Goal: Task Accomplishment & Management: Use online tool/utility

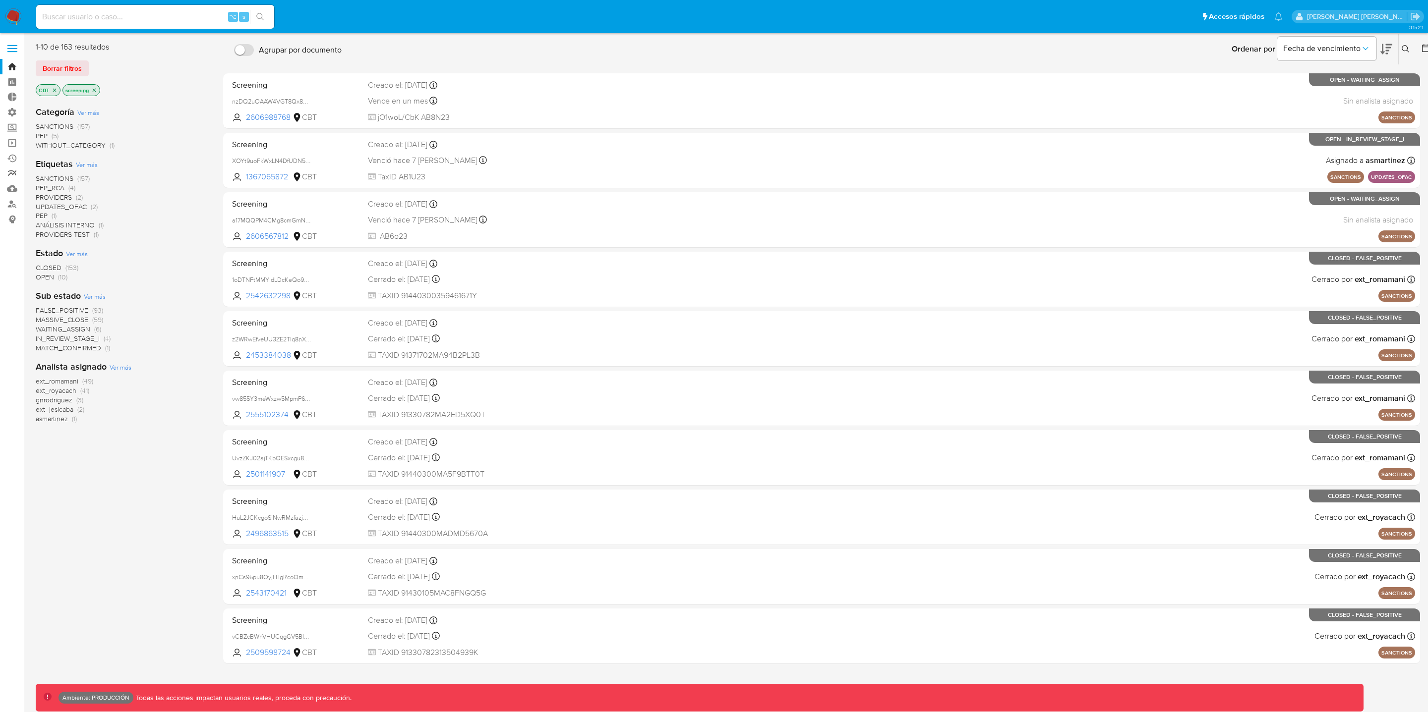
click at [14, 175] on link "Reportes" at bounding box center [59, 173] width 118 height 15
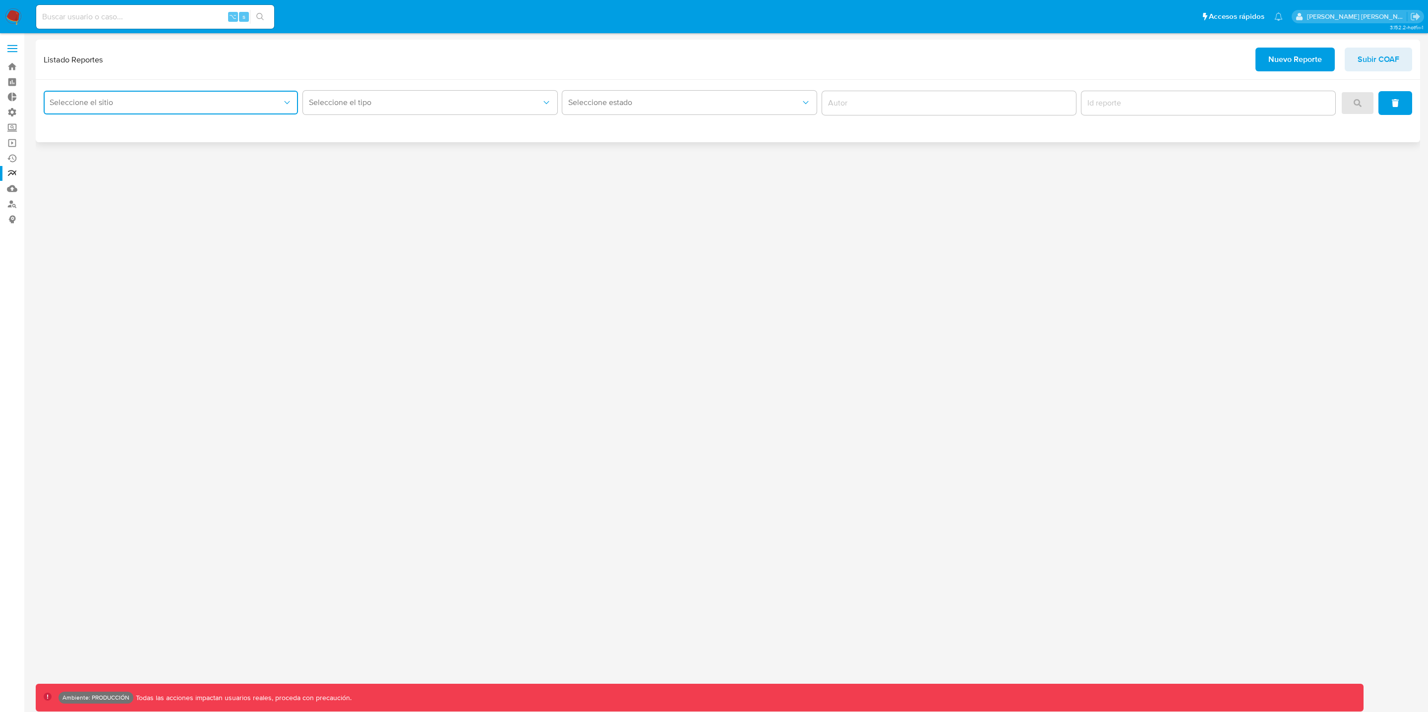
click at [288, 107] on icon "site_id" at bounding box center [287, 103] width 10 height 10
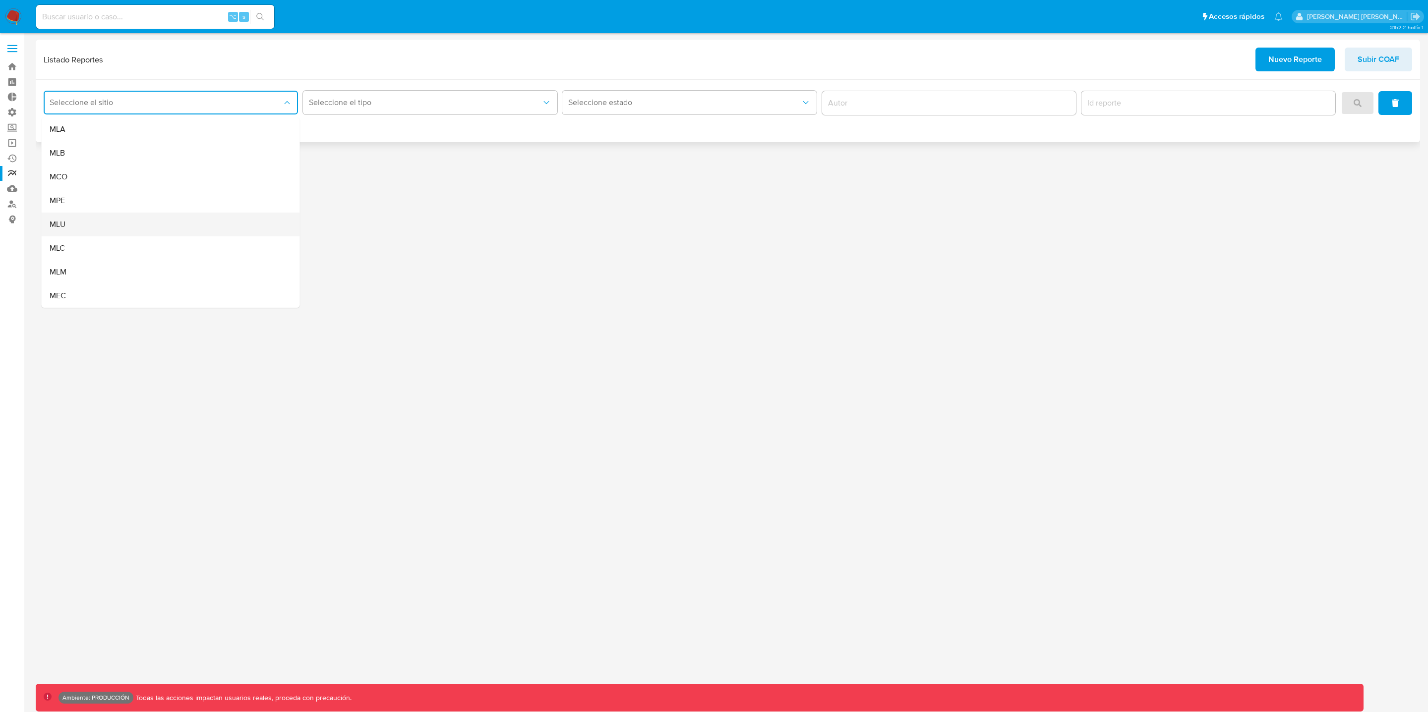
click at [84, 224] on div "MLU" at bounding box center [168, 225] width 236 height 24
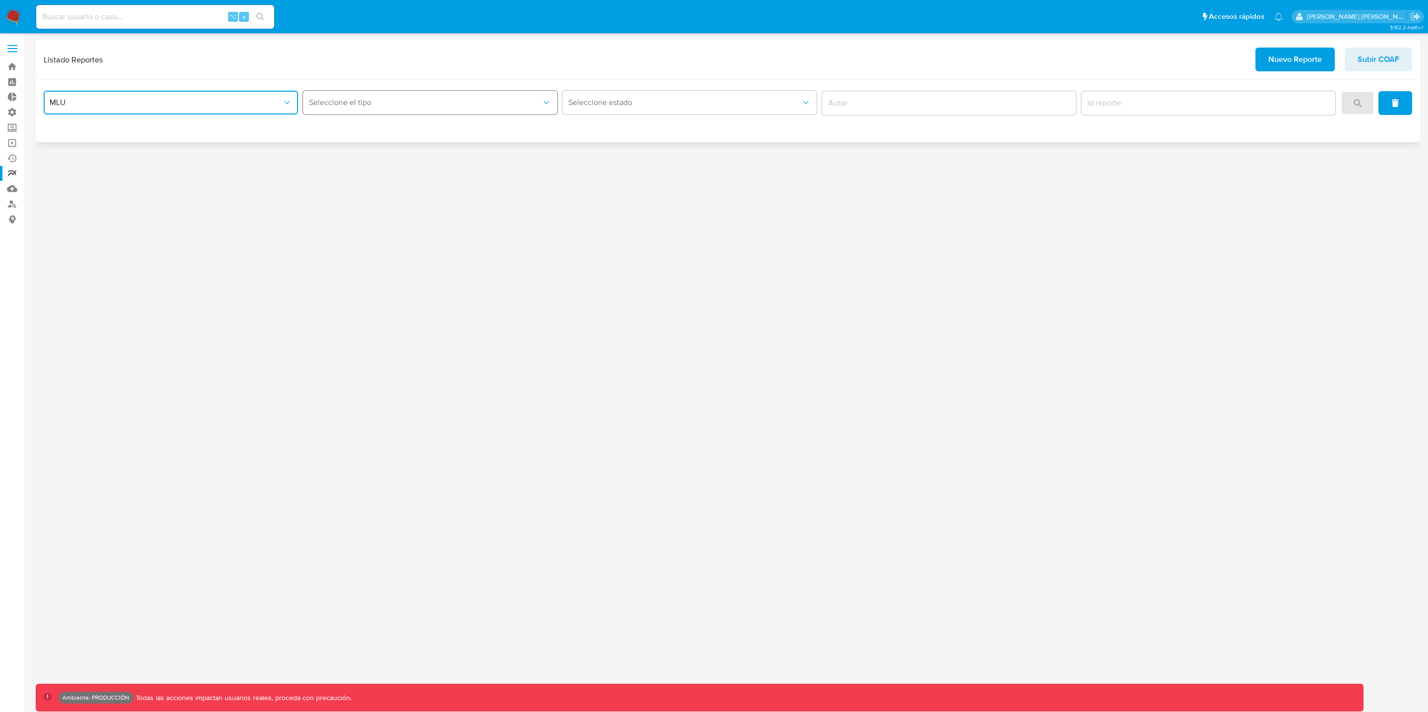
click at [456, 97] on button "Seleccione el tipo" at bounding box center [430, 103] width 254 height 24
click at [436, 125] on div "Circunstanciado" at bounding box center [427, 129] width 236 height 24
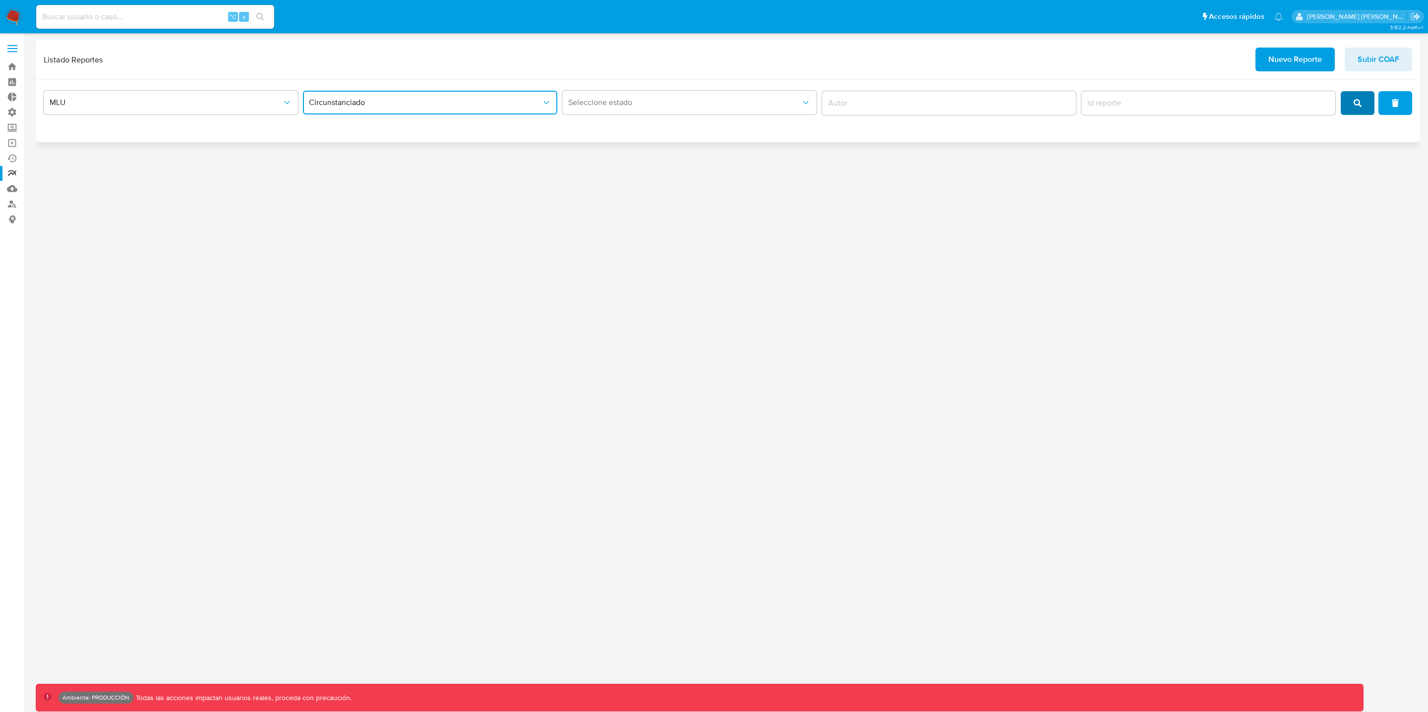
click at [1356, 102] on icon "search" at bounding box center [1357, 103] width 8 height 8
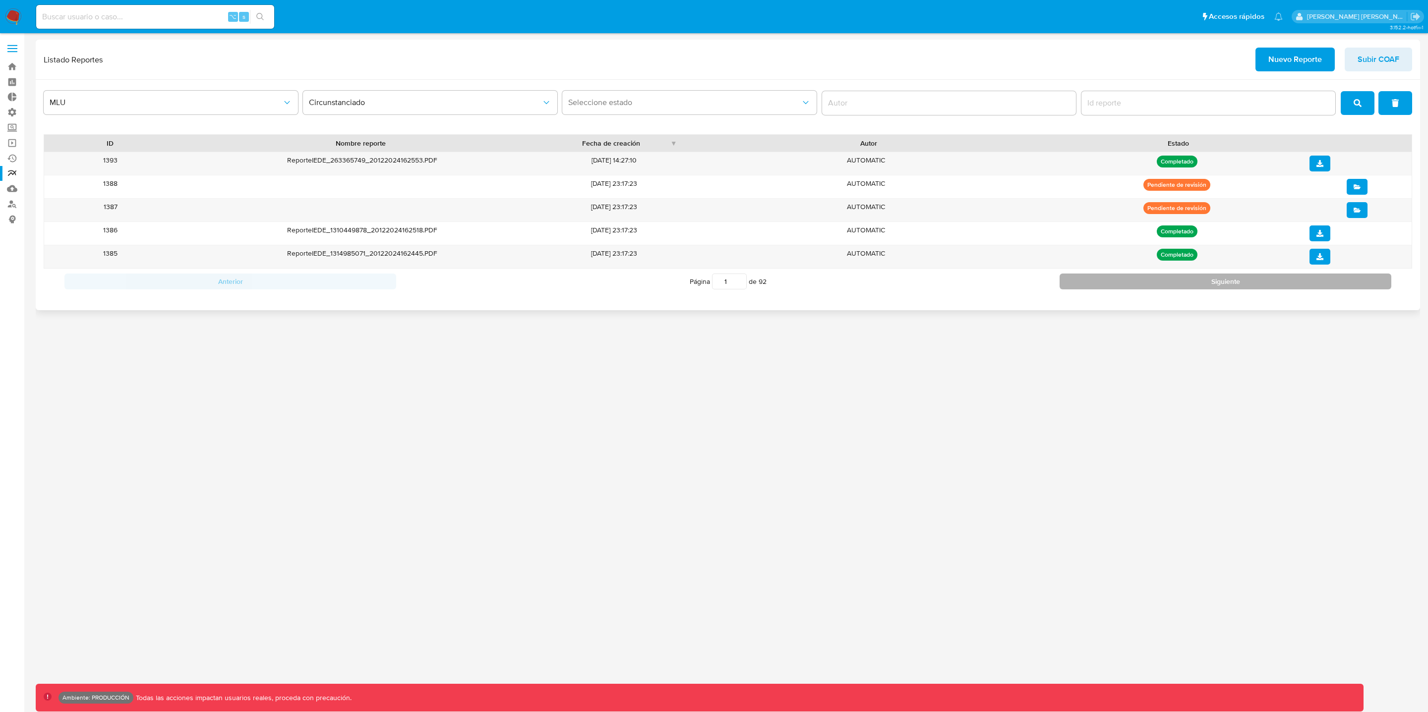
click at [1292, 287] on button "Siguiente" at bounding box center [1225, 282] width 332 height 16
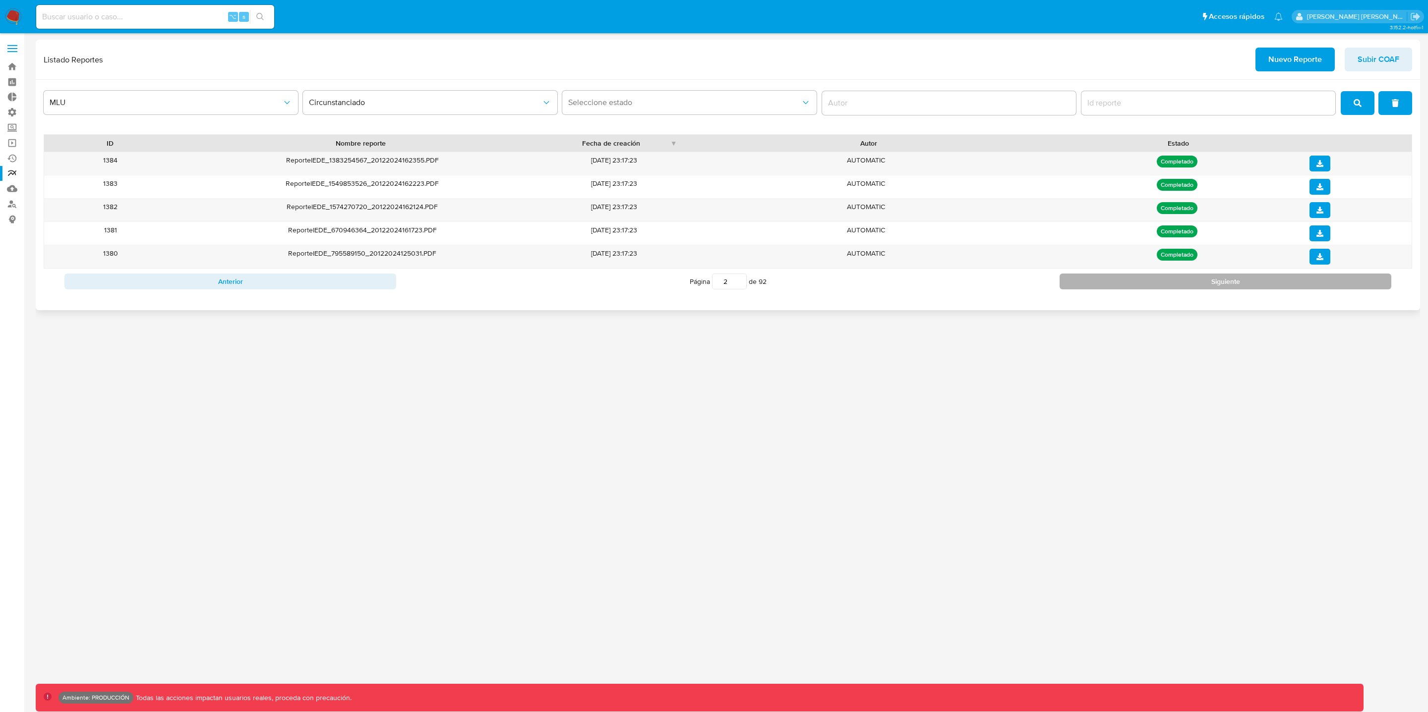
click at [1278, 281] on button "Siguiente" at bounding box center [1225, 282] width 332 height 16
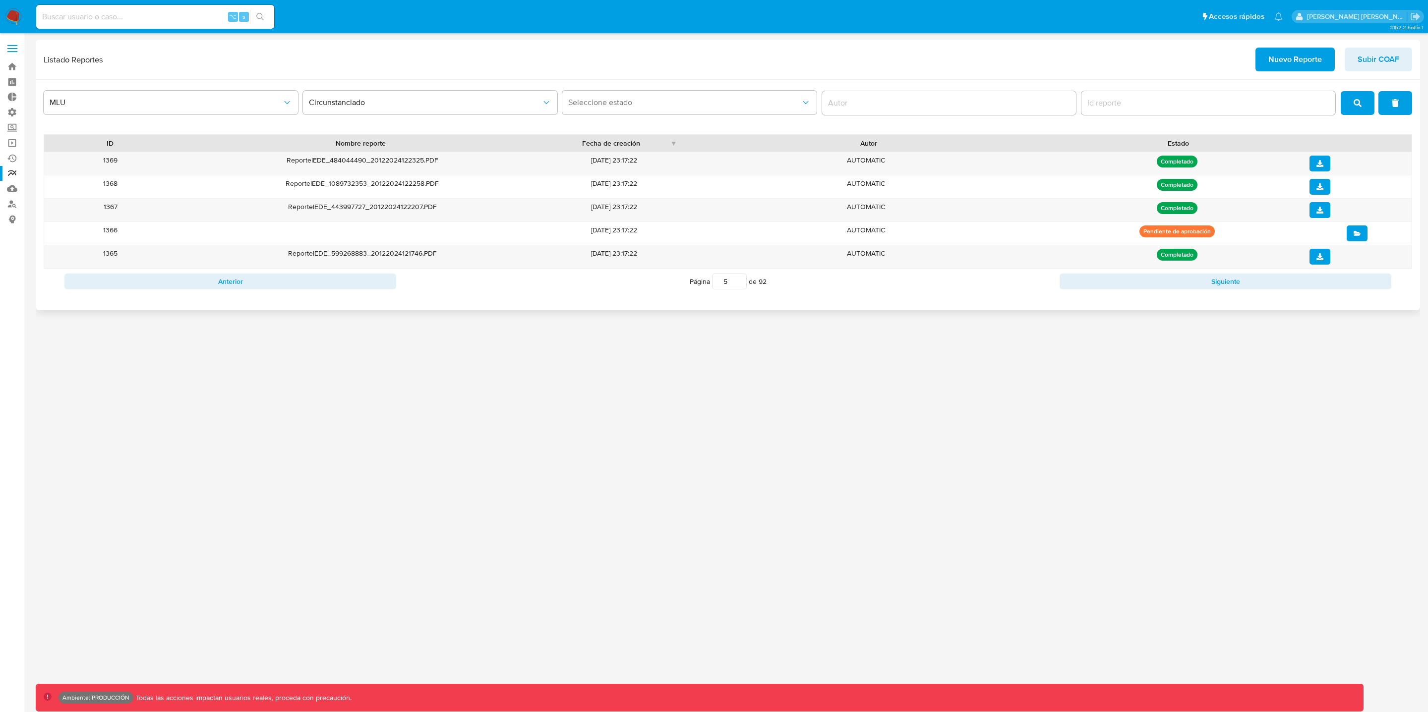
drag, startPoint x: 727, startPoint y: 279, endPoint x: 718, endPoint y: 281, distance: 9.0
click at [718, 281] on input "5" at bounding box center [729, 282] width 35 height 16
type input "1"
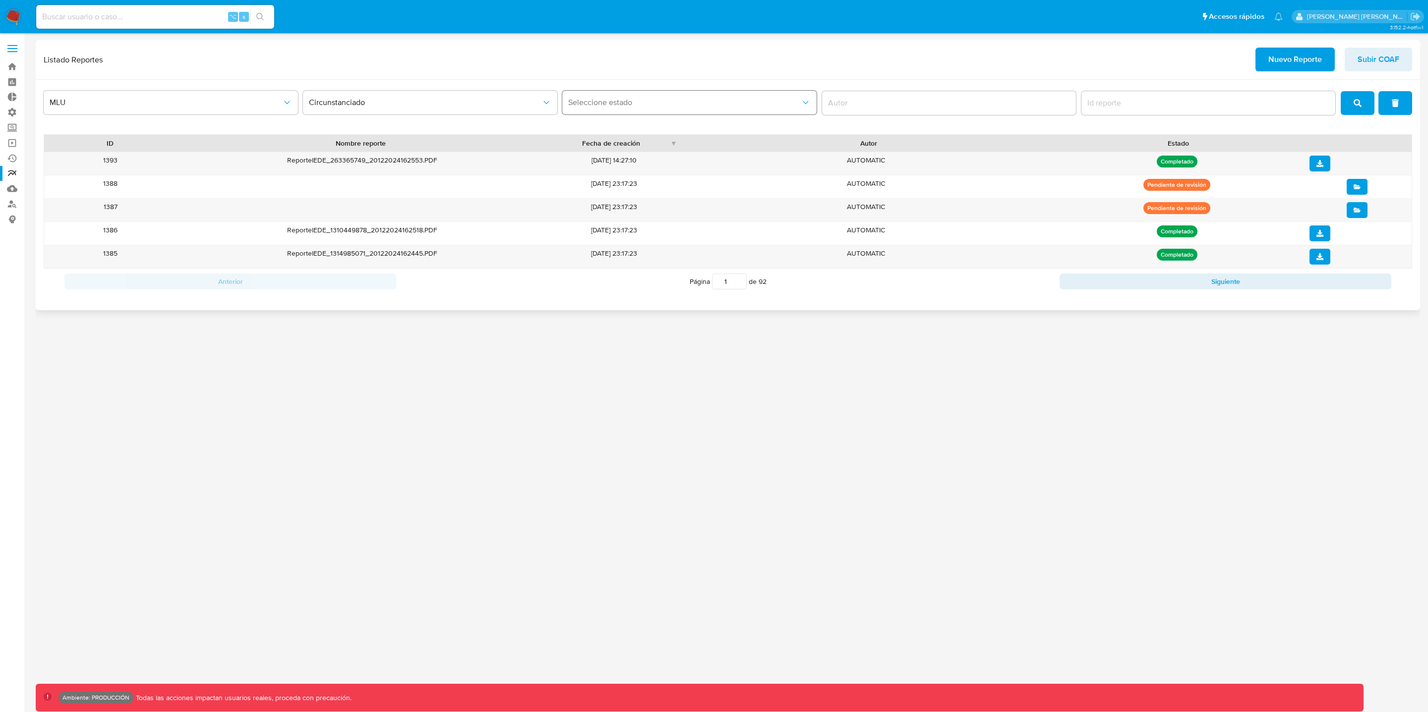
click at [732, 112] on button "Seleccione estado" at bounding box center [689, 103] width 254 height 24
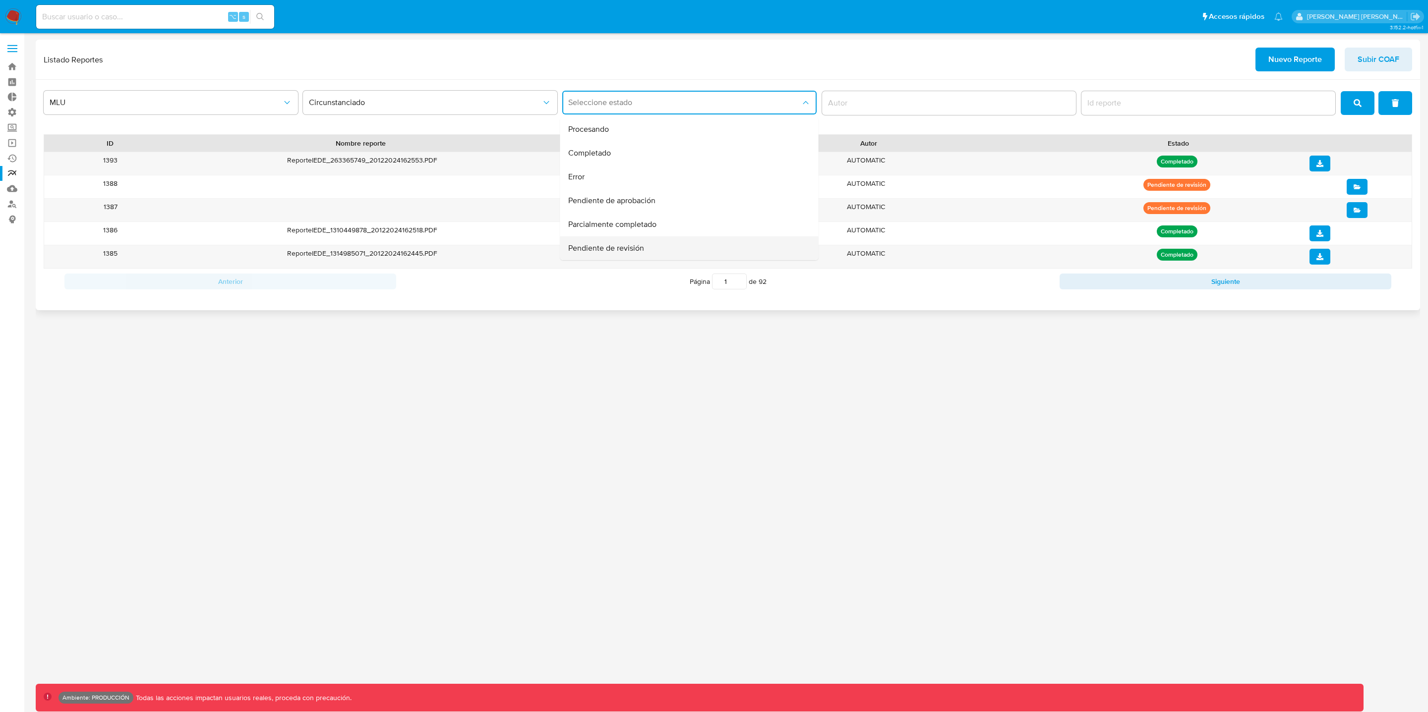
click at [615, 247] on span "Pendiente de revisión" at bounding box center [606, 248] width 76 height 10
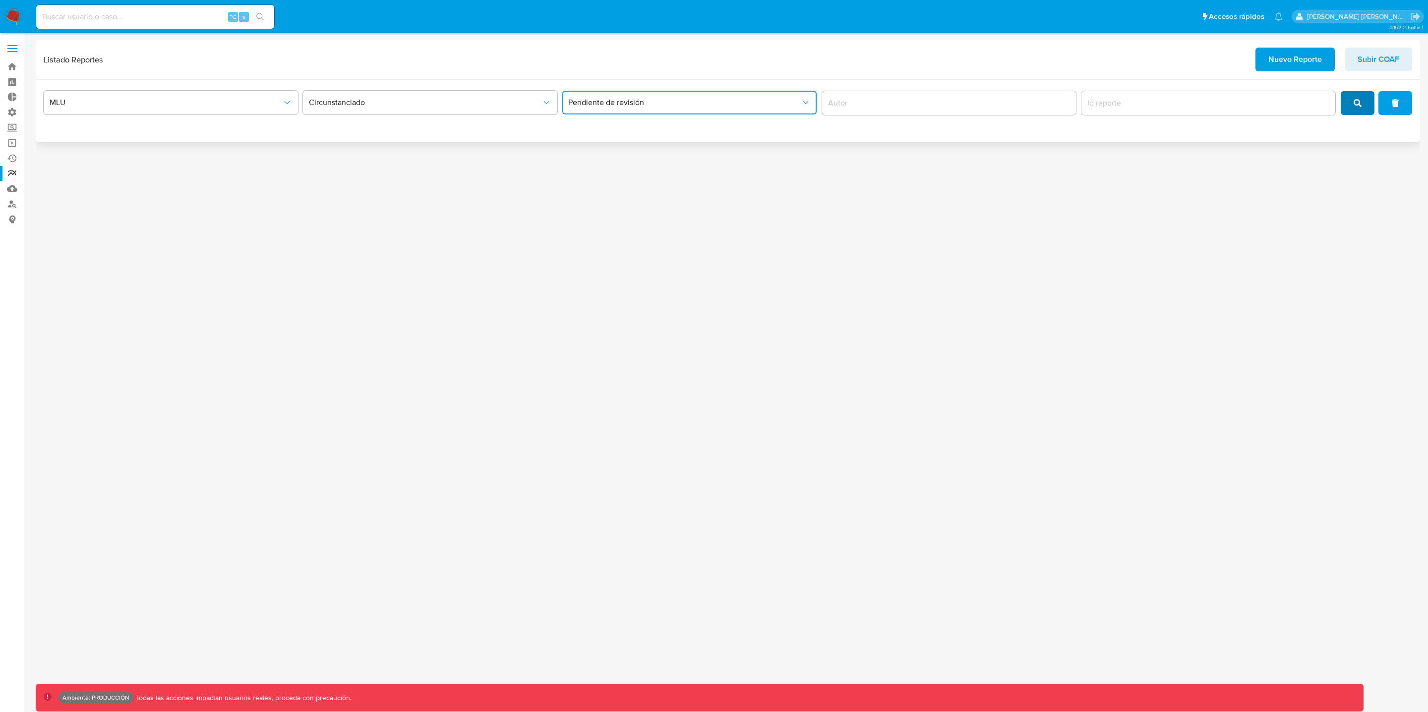
click at [1361, 106] on icon "search" at bounding box center [1357, 103] width 8 height 8
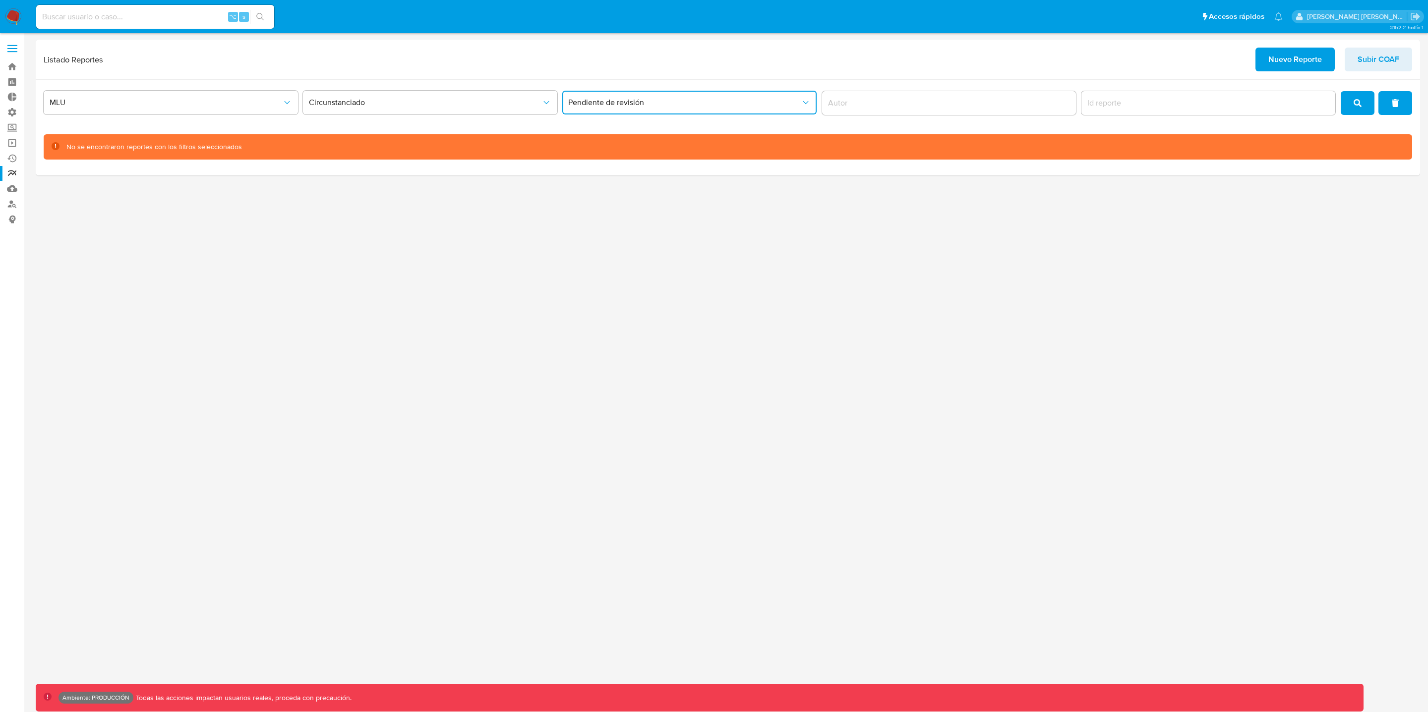
click at [630, 102] on span "Pendiente de revisión" at bounding box center [684, 103] width 233 height 10
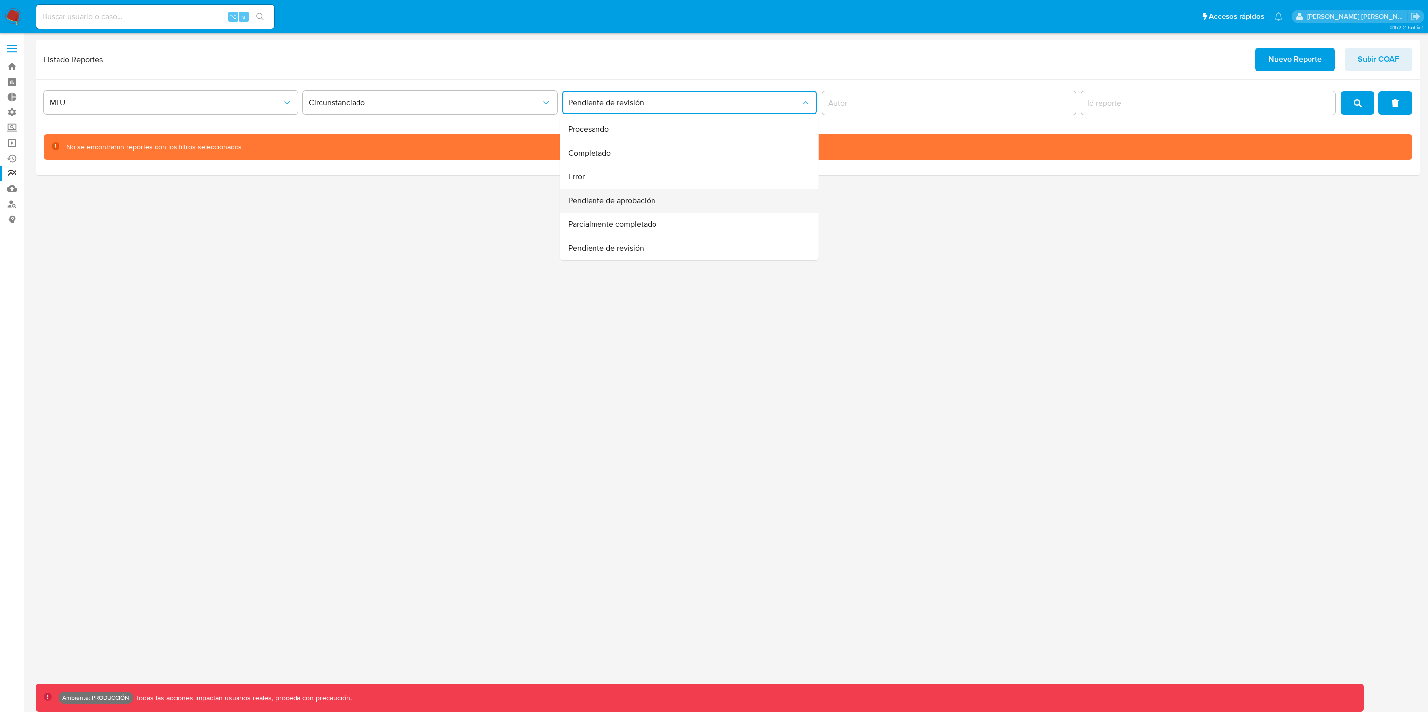
click at [639, 202] on span "Pendiente de aprobación" at bounding box center [611, 201] width 87 height 10
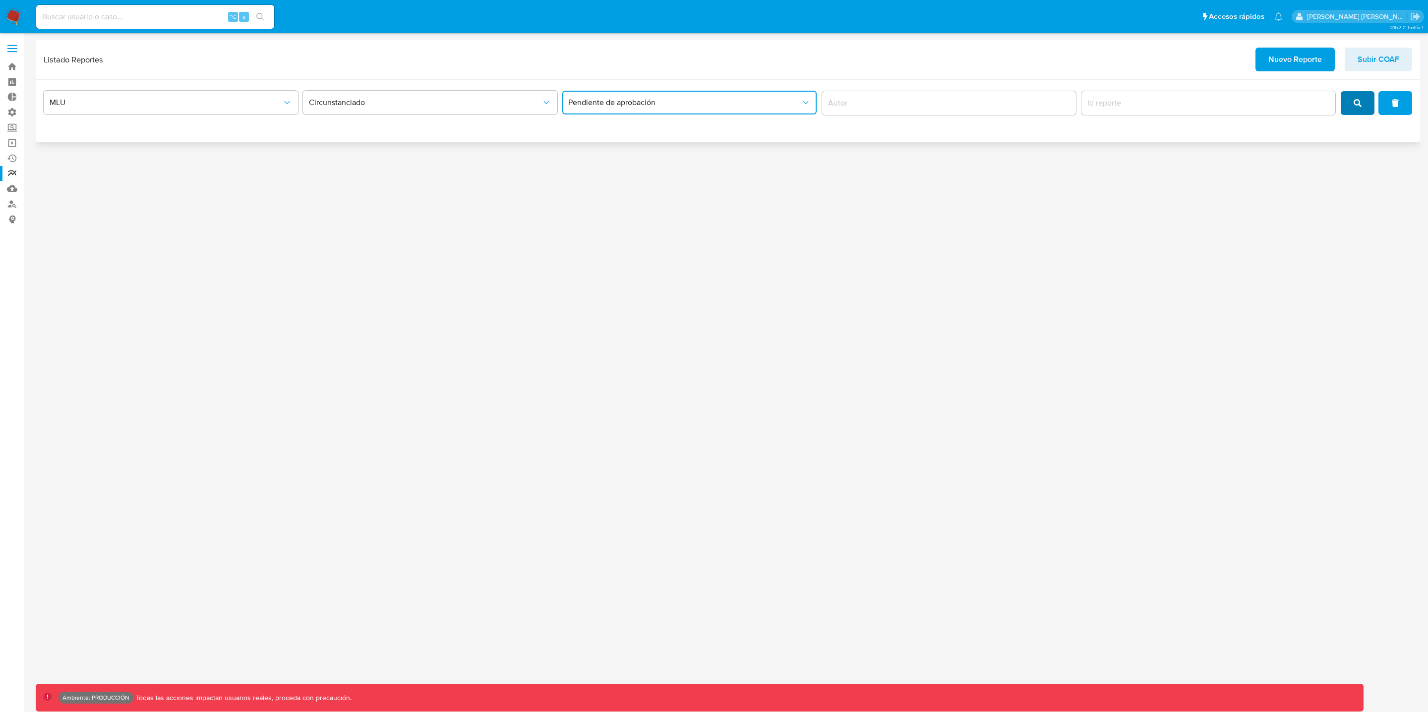
click at [1356, 102] on icon "search" at bounding box center [1357, 103] width 8 height 8
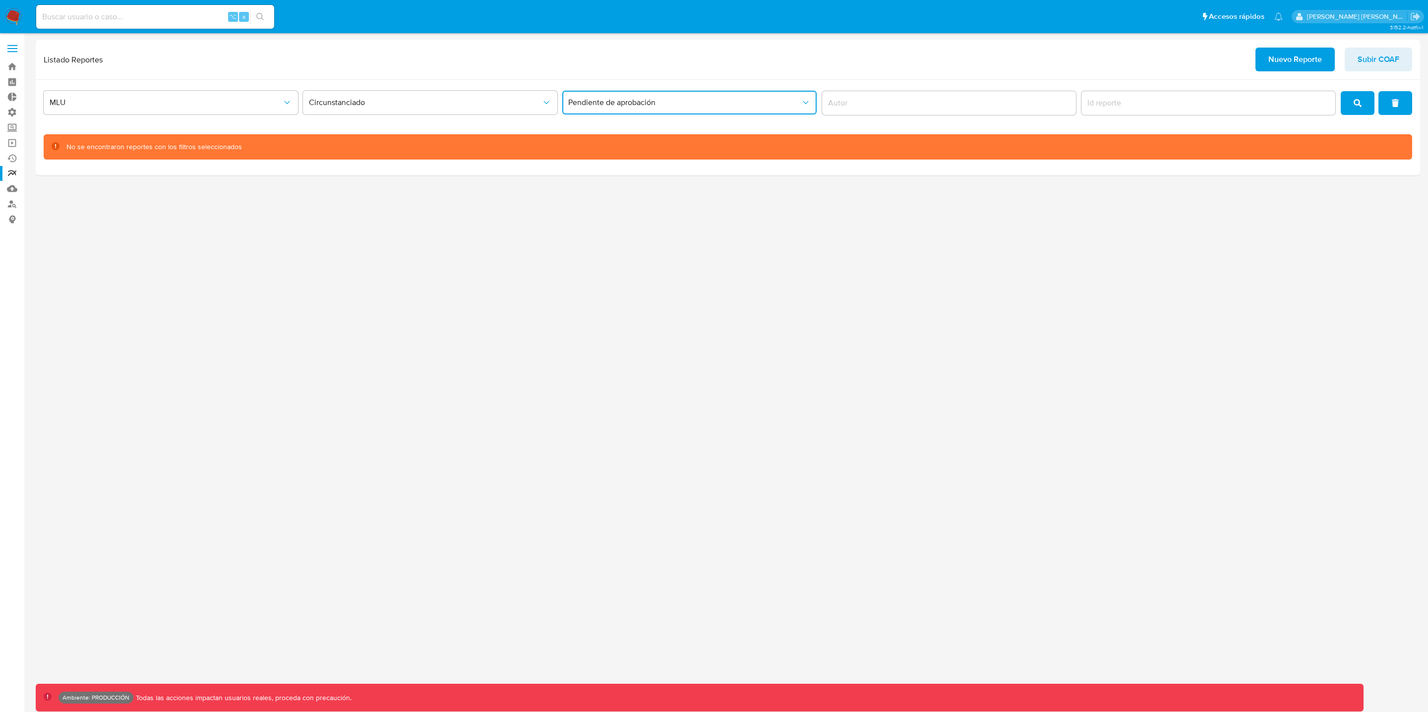
click at [737, 106] on span "Pendiente de aprobación" at bounding box center [684, 103] width 233 height 10
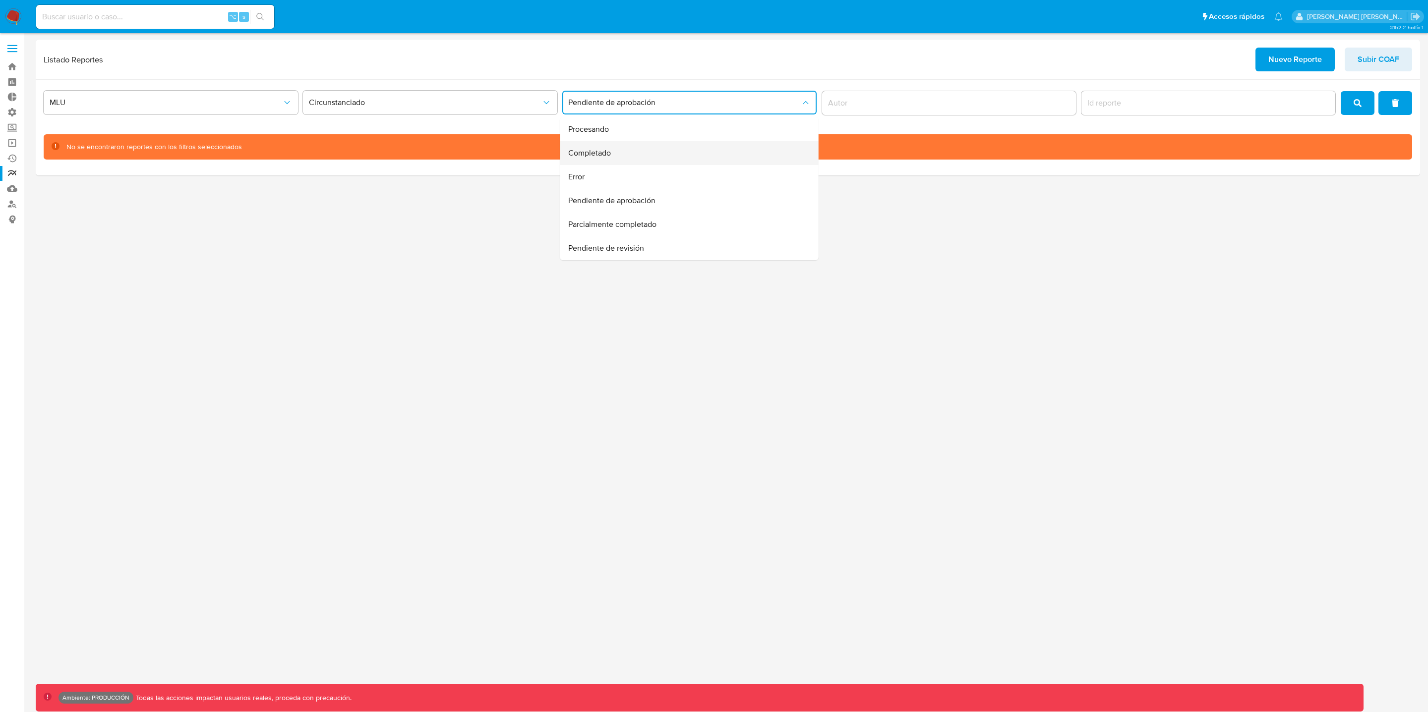
click at [608, 155] on span "Completado" at bounding box center [589, 153] width 43 height 10
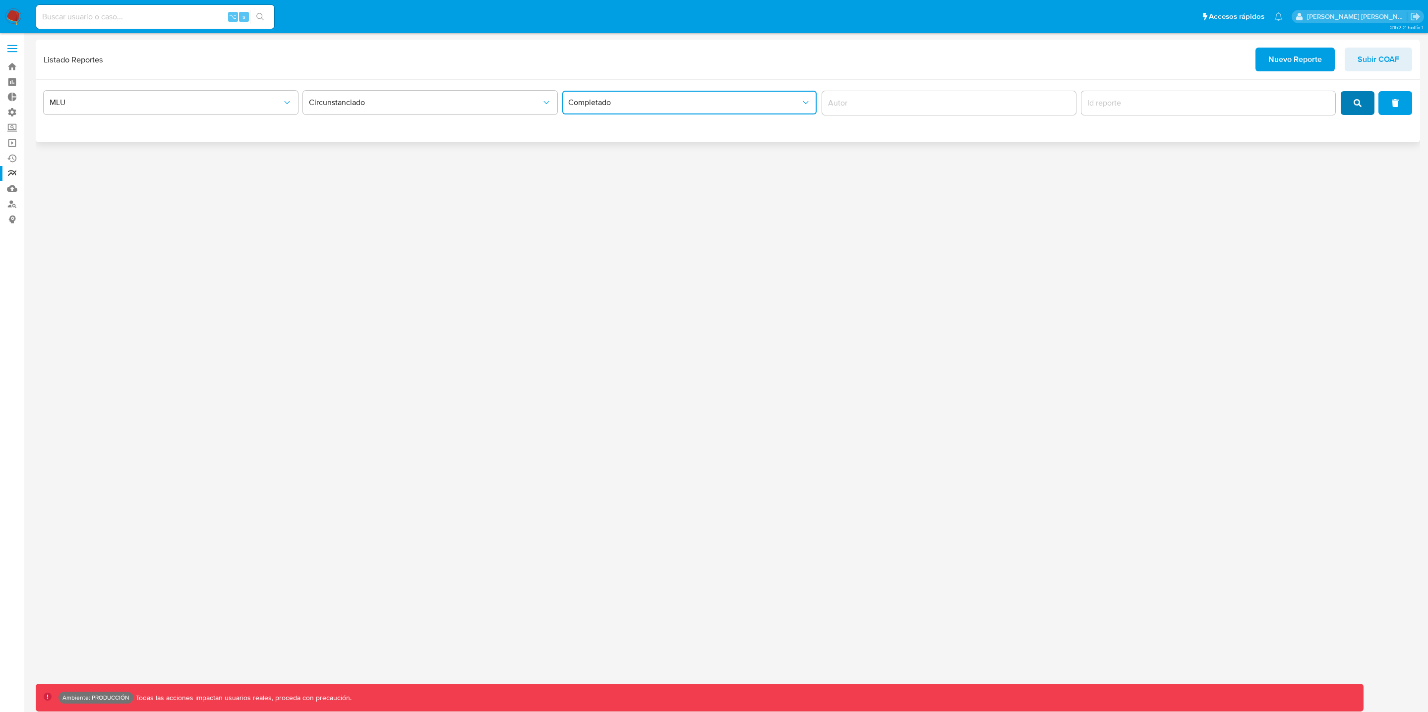
click at [1354, 105] on icon "search" at bounding box center [1357, 103] width 8 height 8
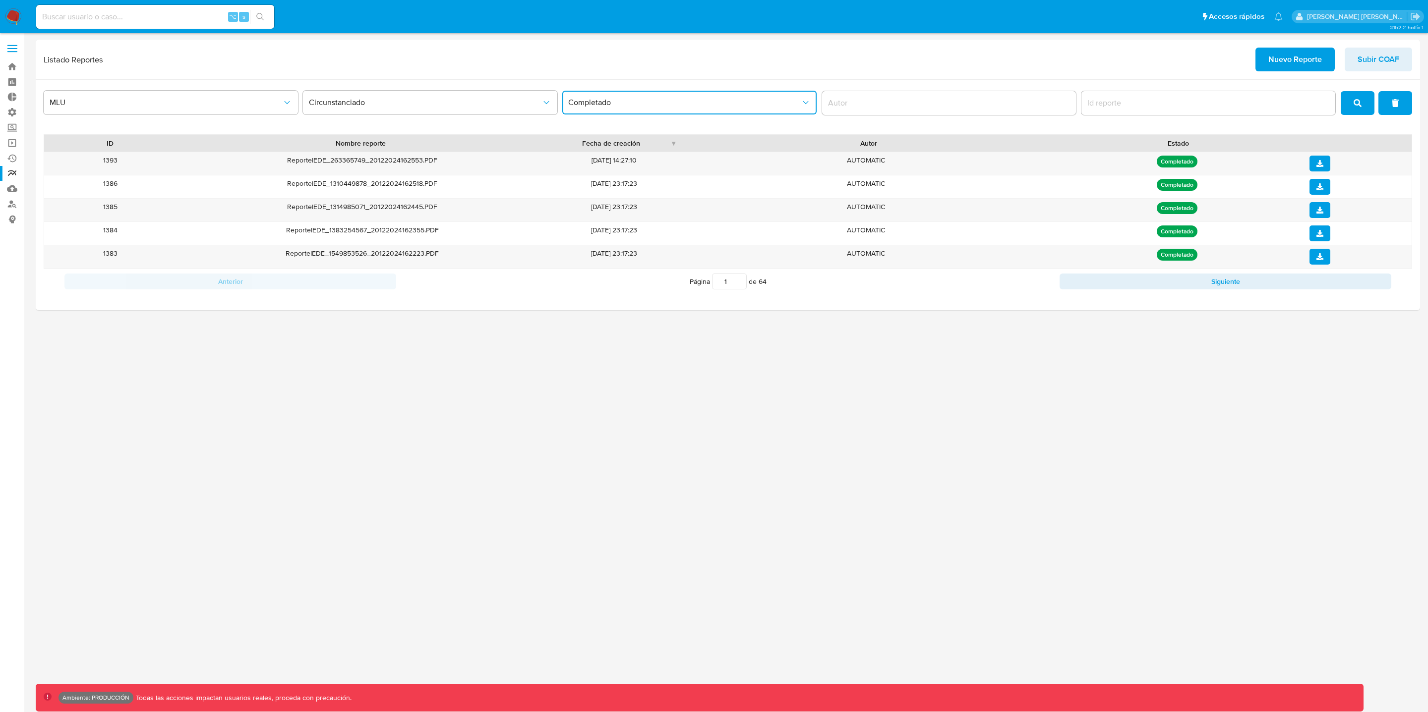
click at [590, 106] on span "Completado" at bounding box center [684, 103] width 233 height 10
click at [405, 105] on span "Circunstanciado" at bounding box center [425, 103] width 233 height 10
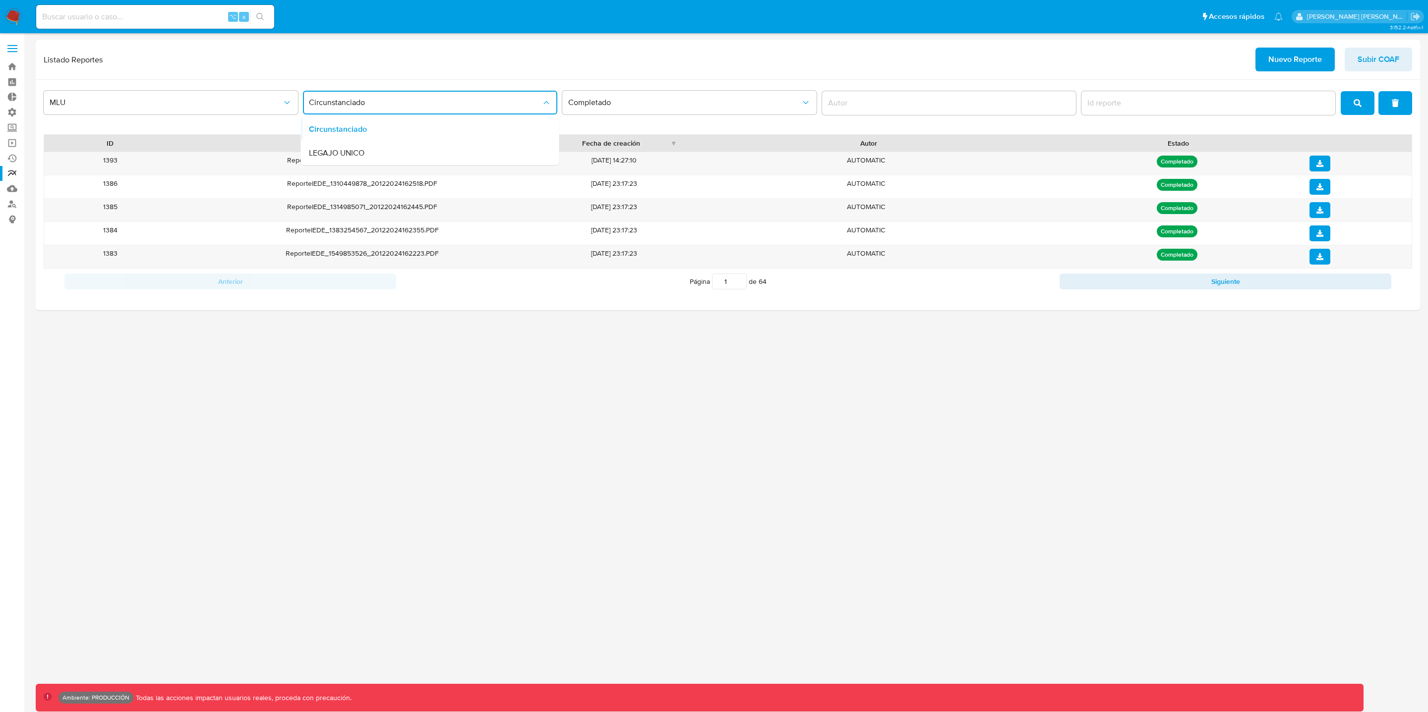
click at [337, 151] on span "LEGAJO UNICO" at bounding box center [337, 153] width 56 height 10
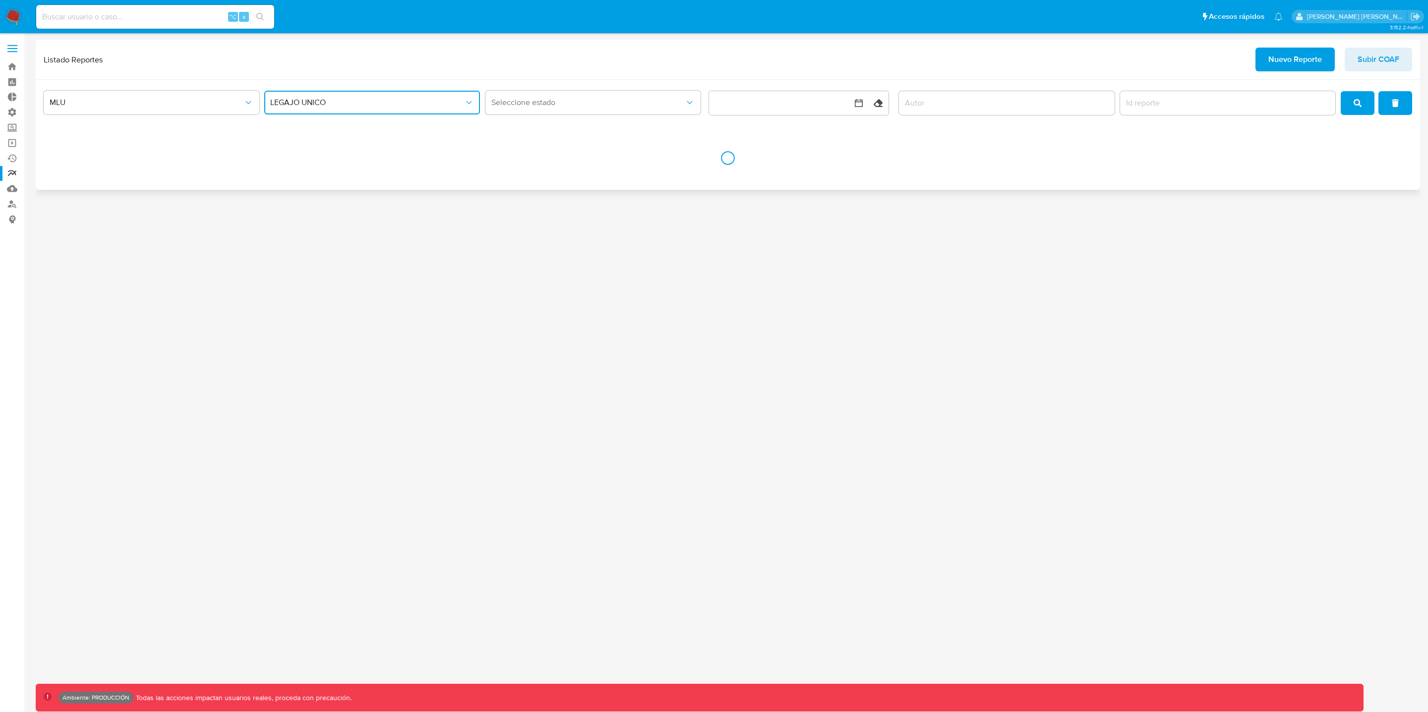
click at [427, 105] on span "LEGAJO UNICO" at bounding box center [367, 103] width 194 height 10
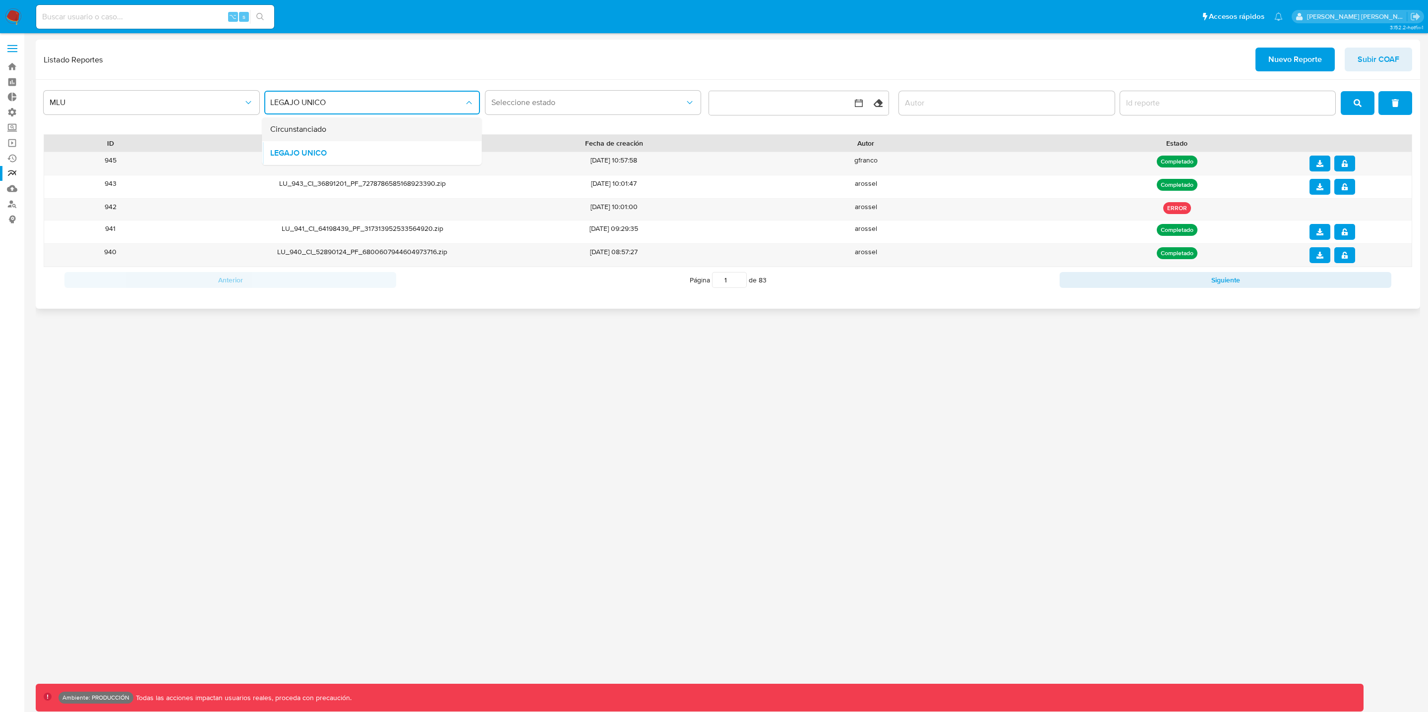
click at [377, 136] on div "Circunstanciado" at bounding box center [369, 129] width 198 height 24
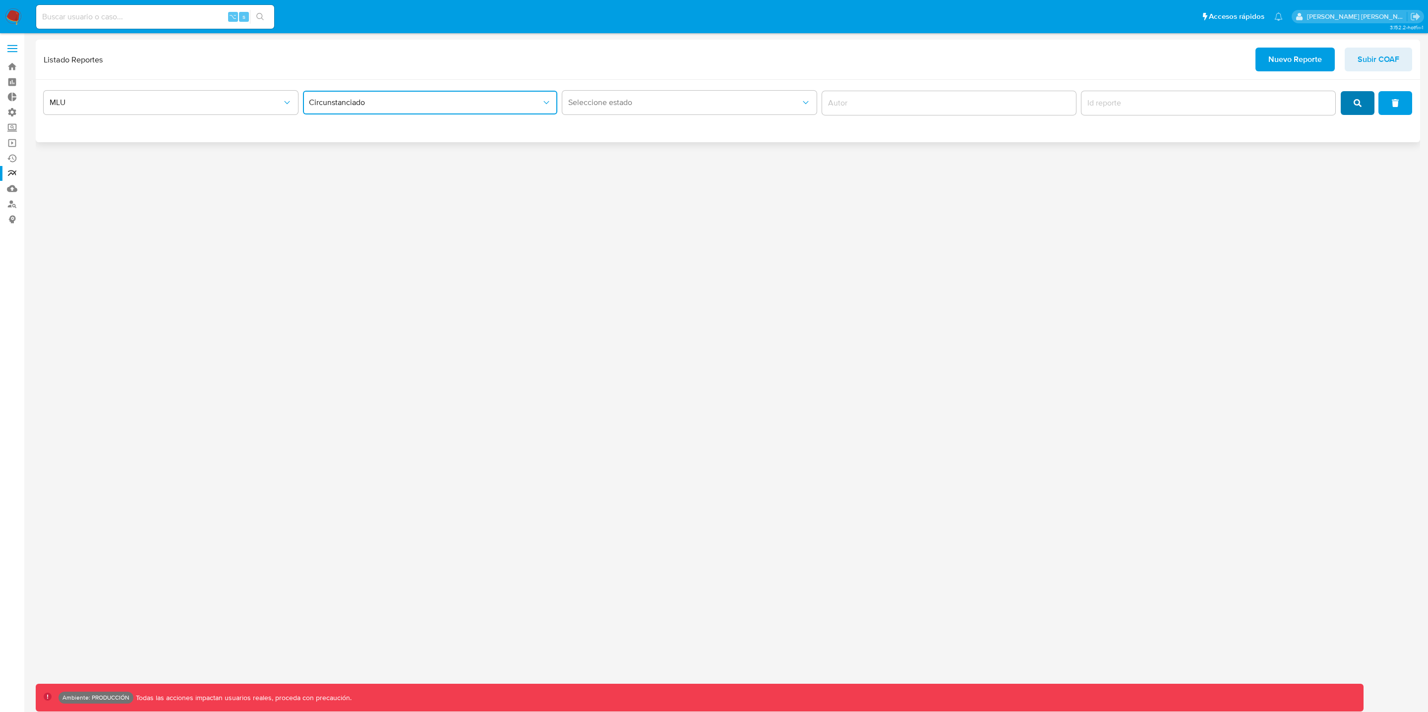
click at [1361, 102] on icon "search" at bounding box center [1357, 103] width 8 height 8
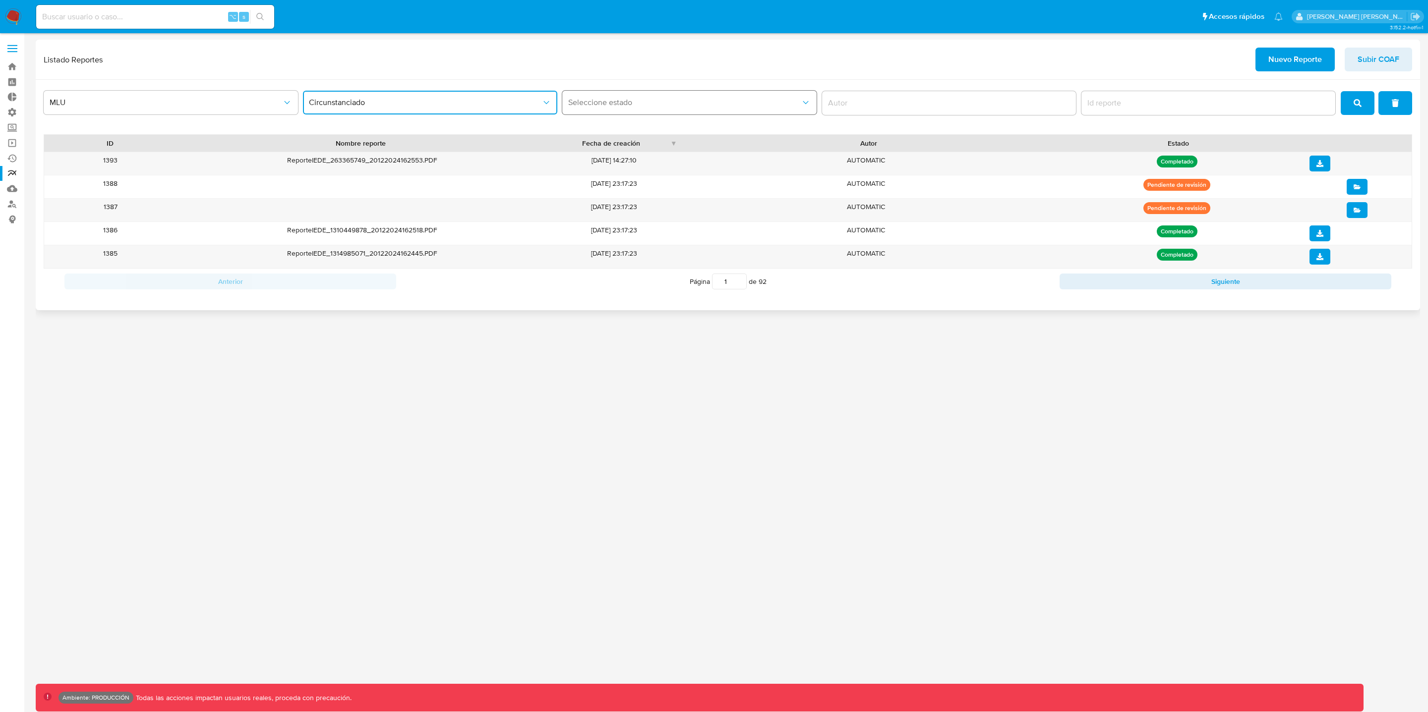
click at [642, 105] on span "Seleccione estado" at bounding box center [684, 103] width 233 height 10
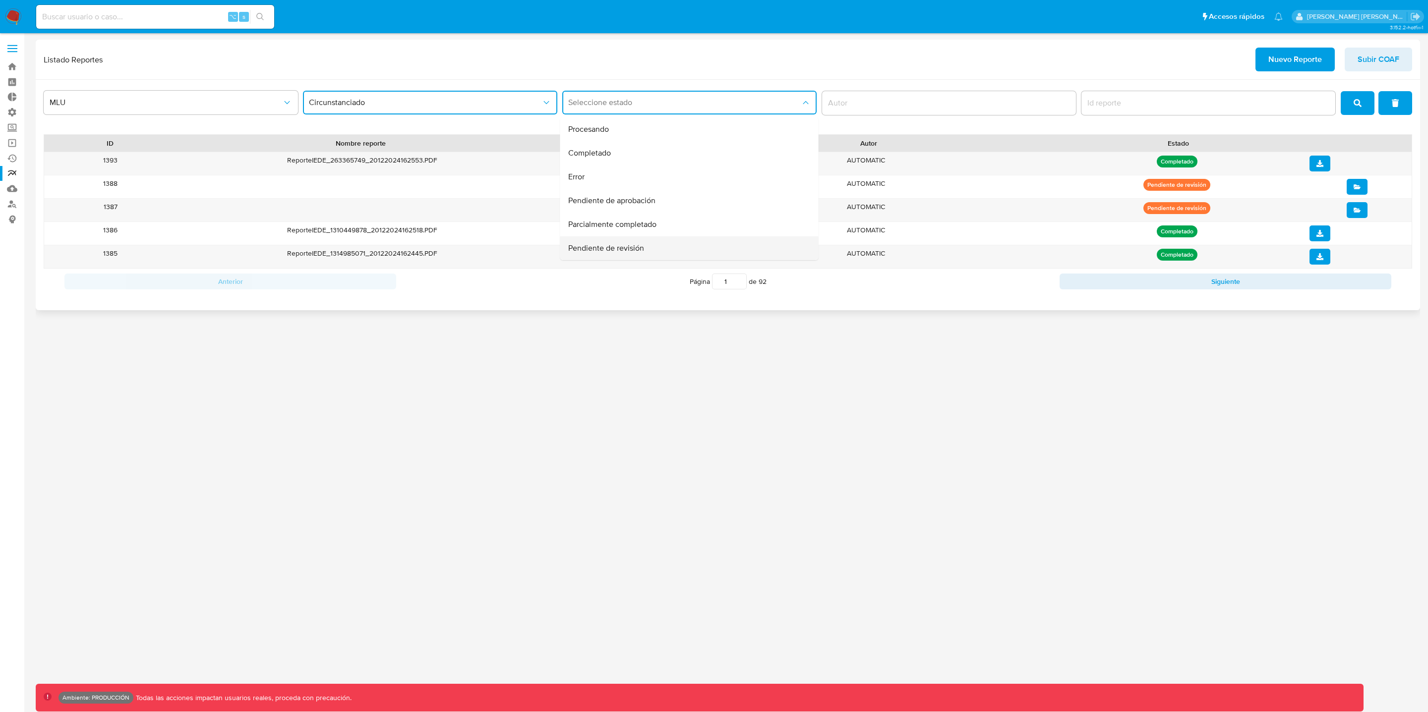
click at [674, 251] on div "Pendiente de revisión" at bounding box center [686, 248] width 236 height 24
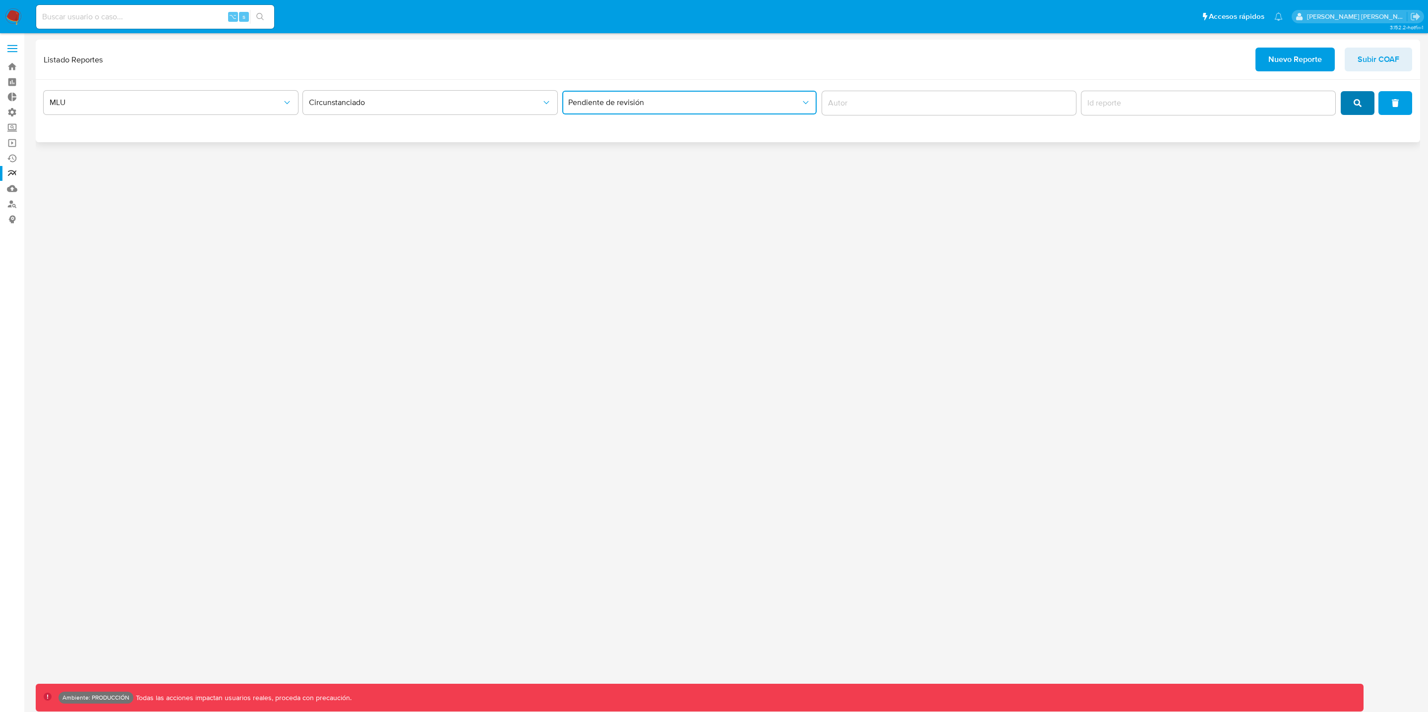
click at [1351, 108] on button "search" at bounding box center [1358, 103] width 34 height 24
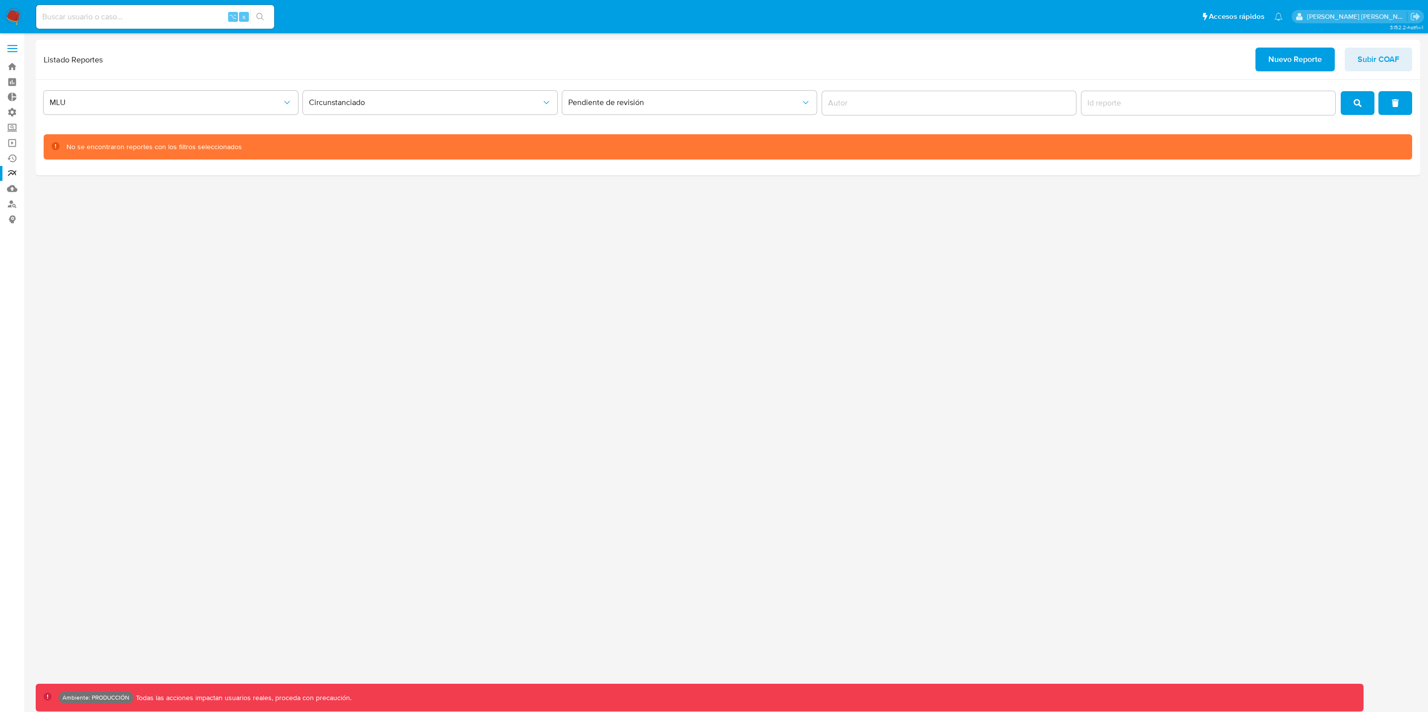
click at [442, 259] on div "3.152.2-hotfix-1 Ambiente: PRODUCCIÓN Todas las acciones impactan usuarios real…" at bounding box center [728, 373] width 1384 height 666
click at [17, 66] on link "Bandeja" at bounding box center [59, 66] width 118 height 15
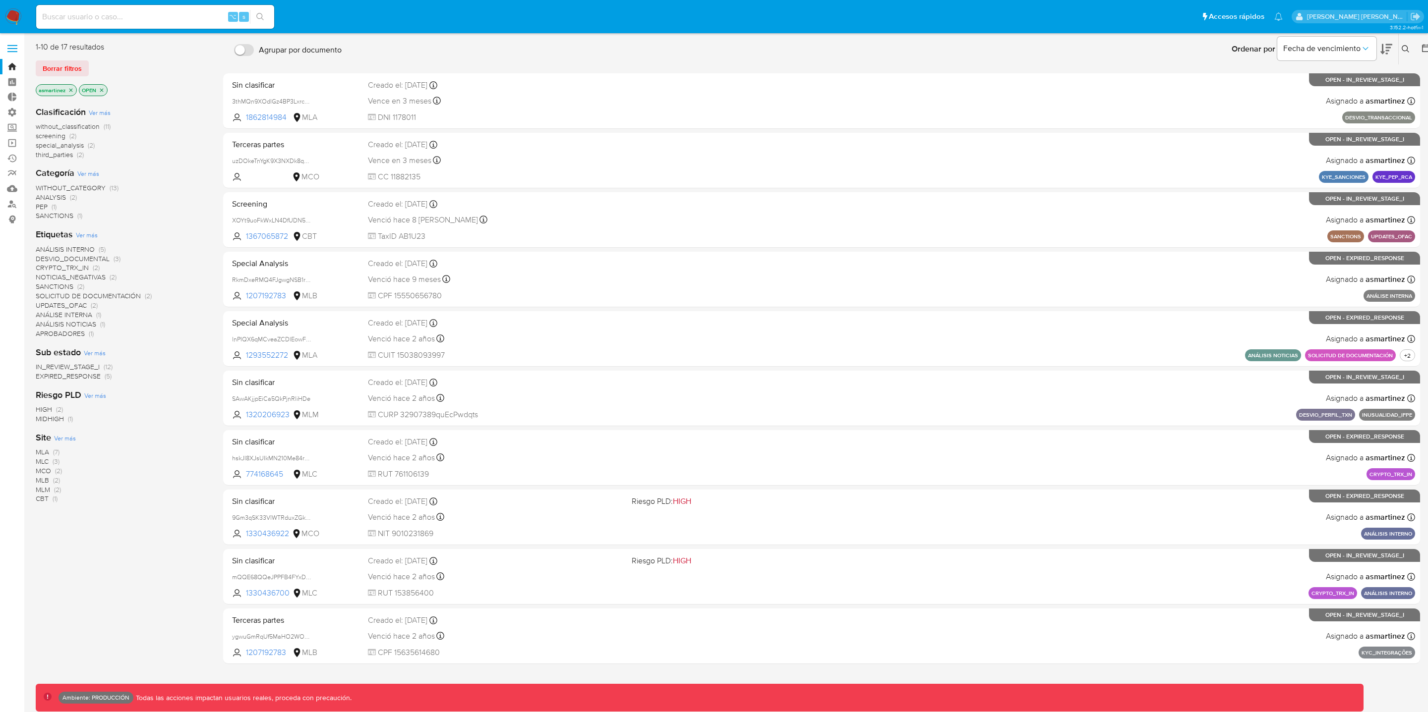
click at [71, 91] on icon "close-filter" at bounding box center [71, 90] width 6 height 6
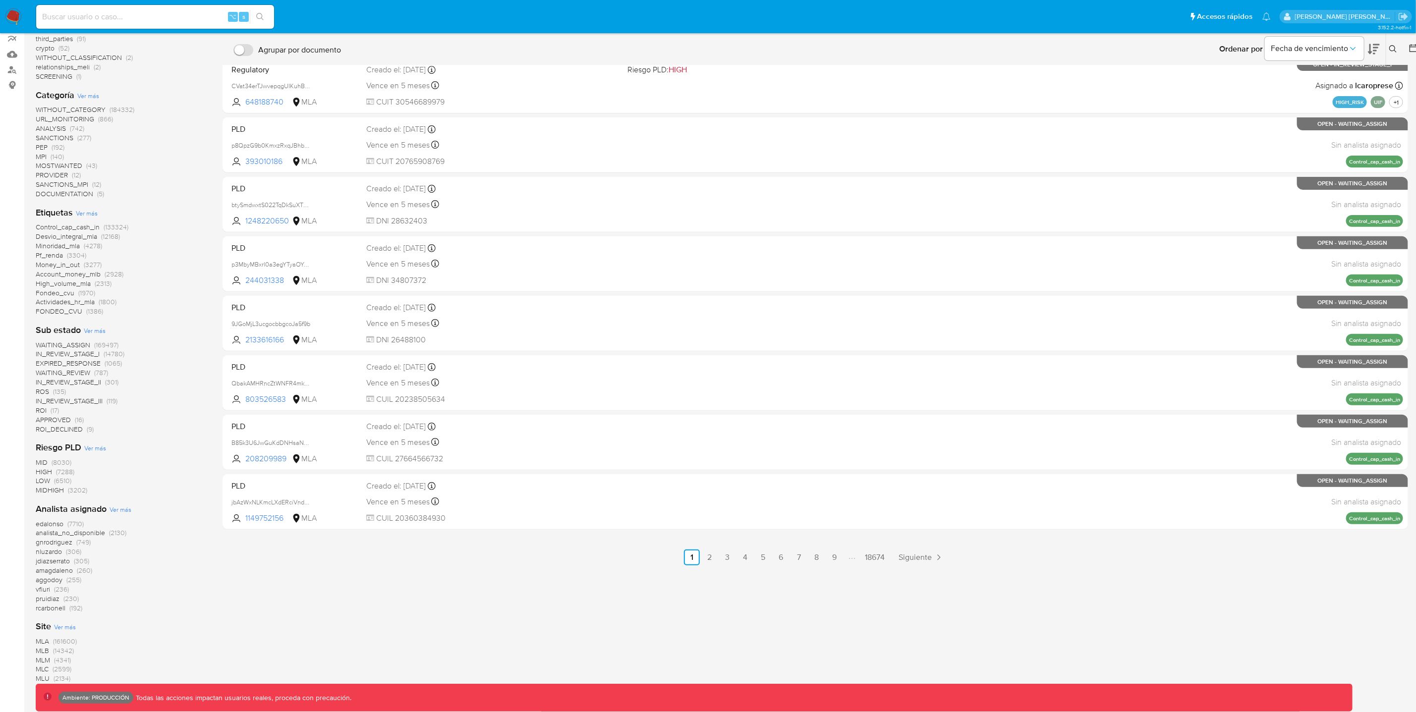
scroll to position [205, 0]
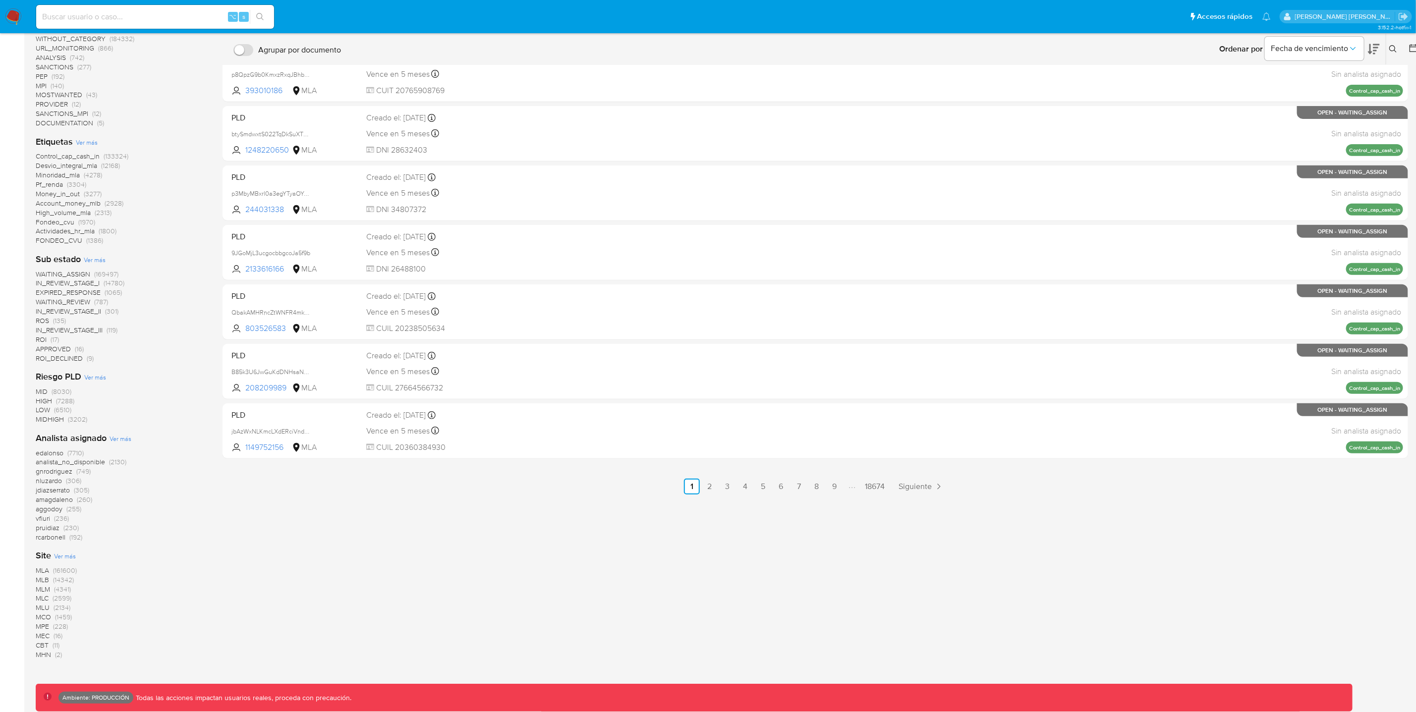
click at [53, 580] on span "(14342)" at bounding box center [63, 580] width 21 height 10
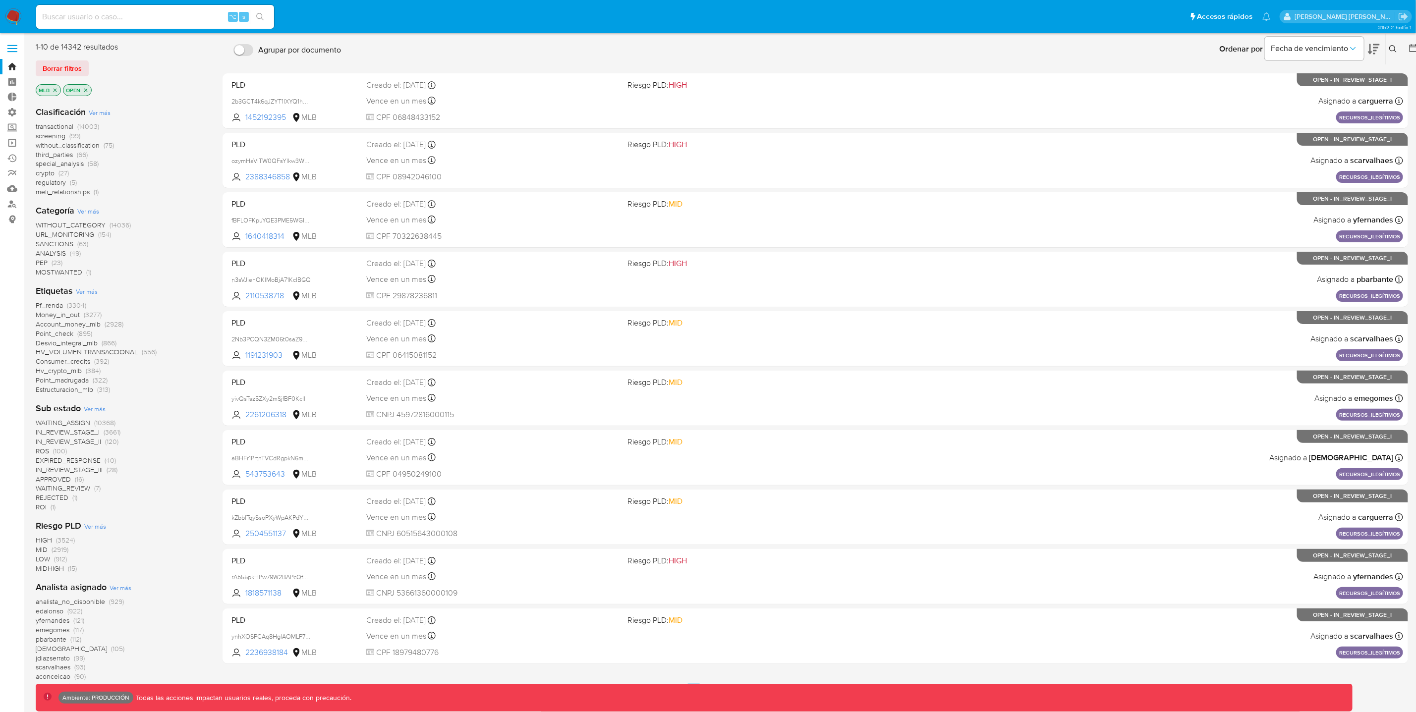
click at [87, 89] on icon "close-filter" at bounding box center [85, 89] width 3 height 3
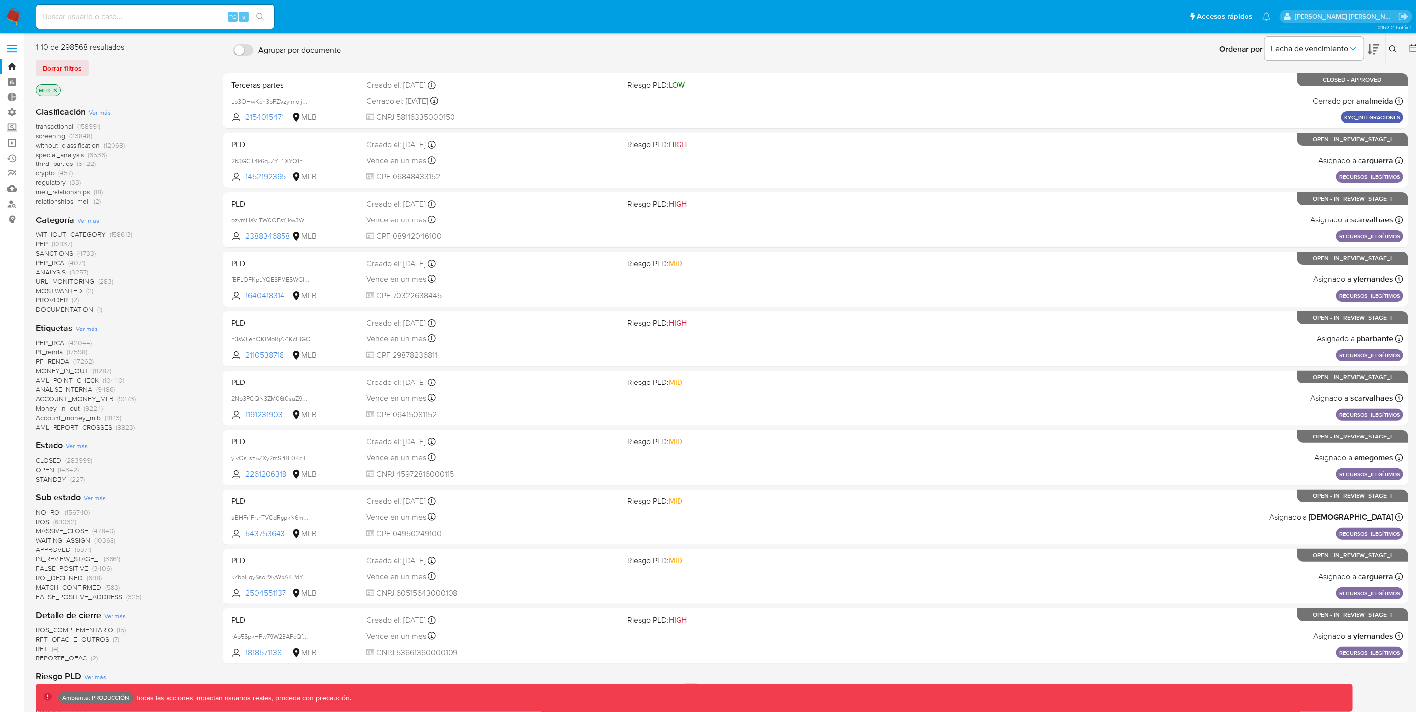
click at [51, 458] on span "CLOSED" at bounding box center [49, 461] width 26 height 10
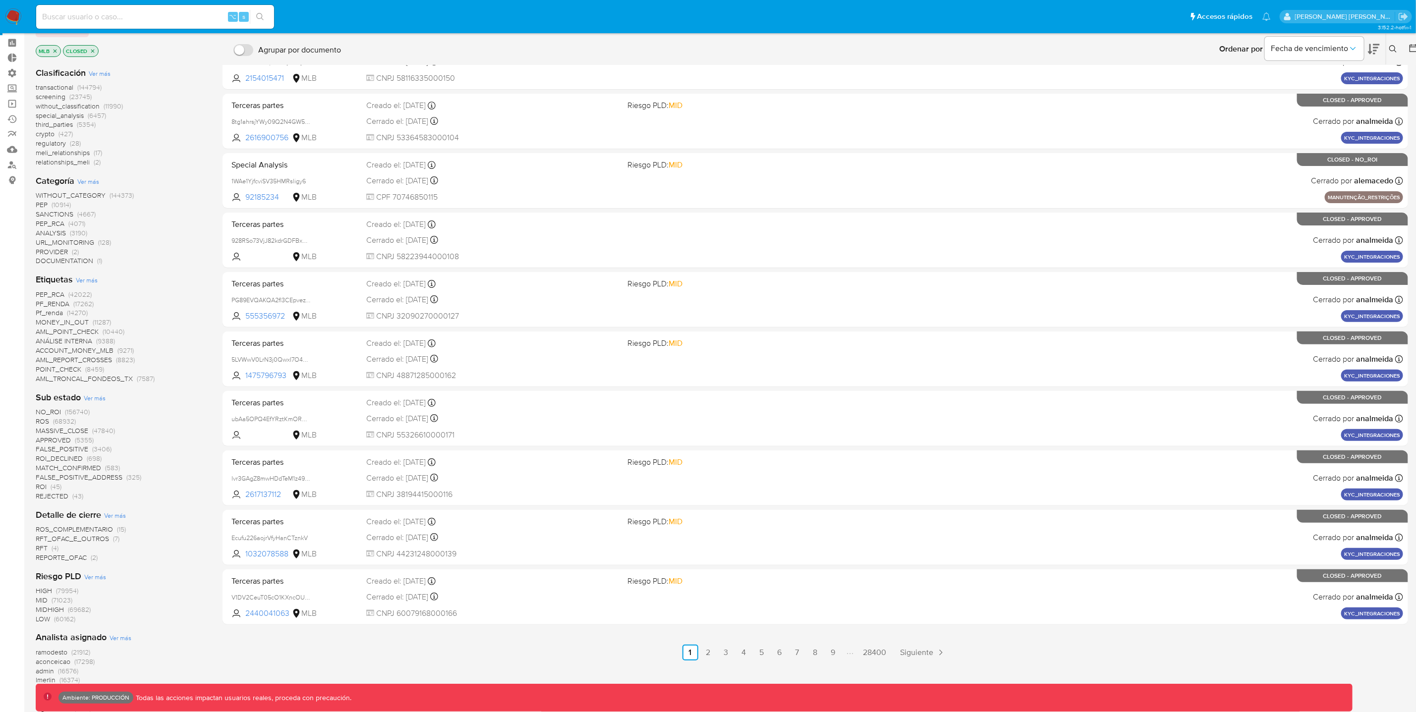
scroll to position [78, 0]
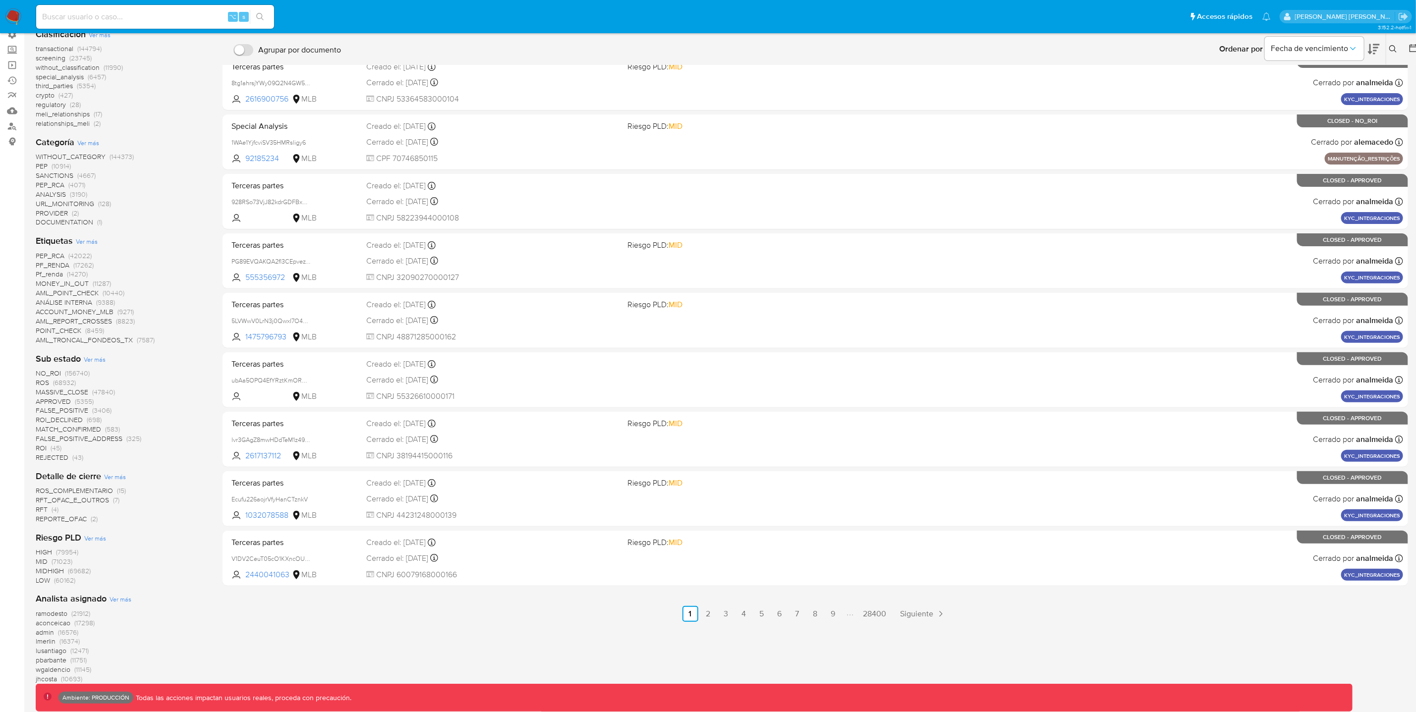
click at [43, 380] on span "ROS" at bounding box center [42, 383] width 13 height 10
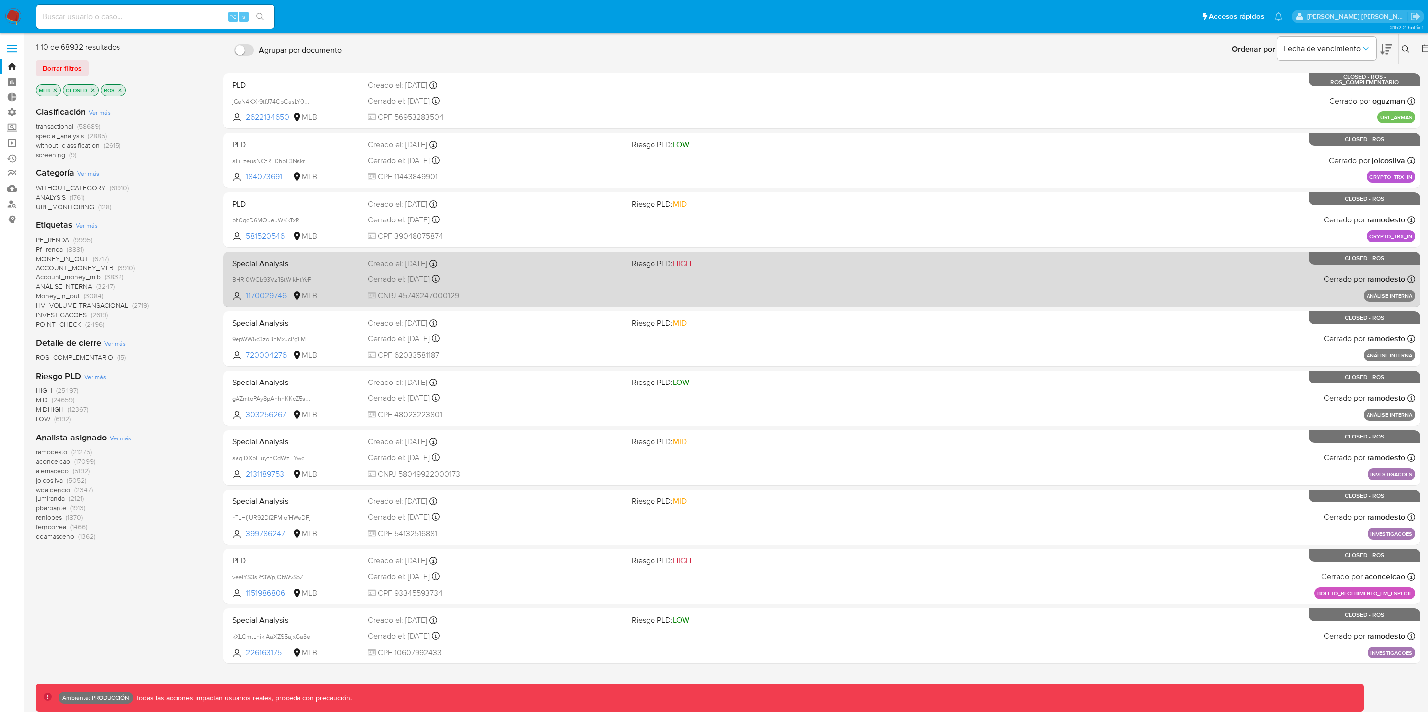
click at [855, 272] on div "Special Analysis BHRi0WCb93VzfIStWIkHtYcP 1170029746 MLB Riesgo PLD: HIGH Cread…" at bounding box center [821, 279] width 1187 height 50
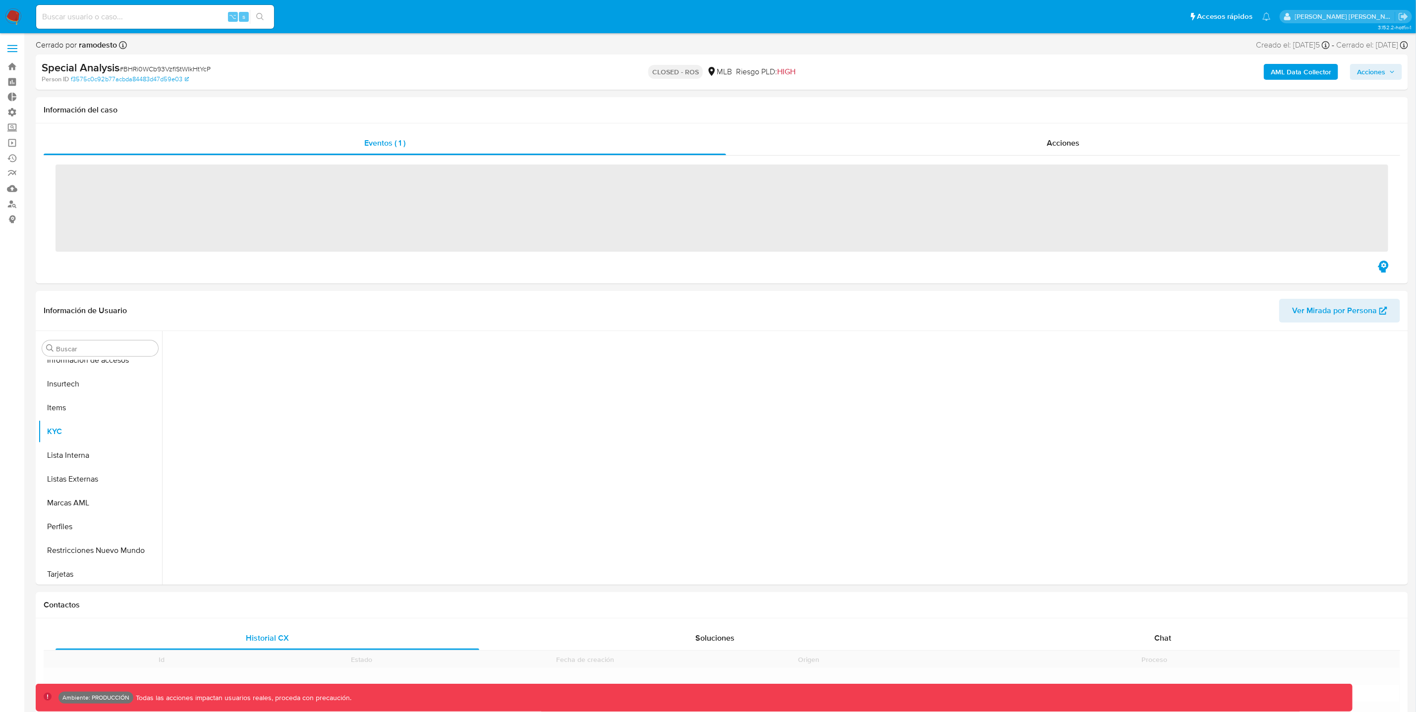
scroll to position [418, 0]
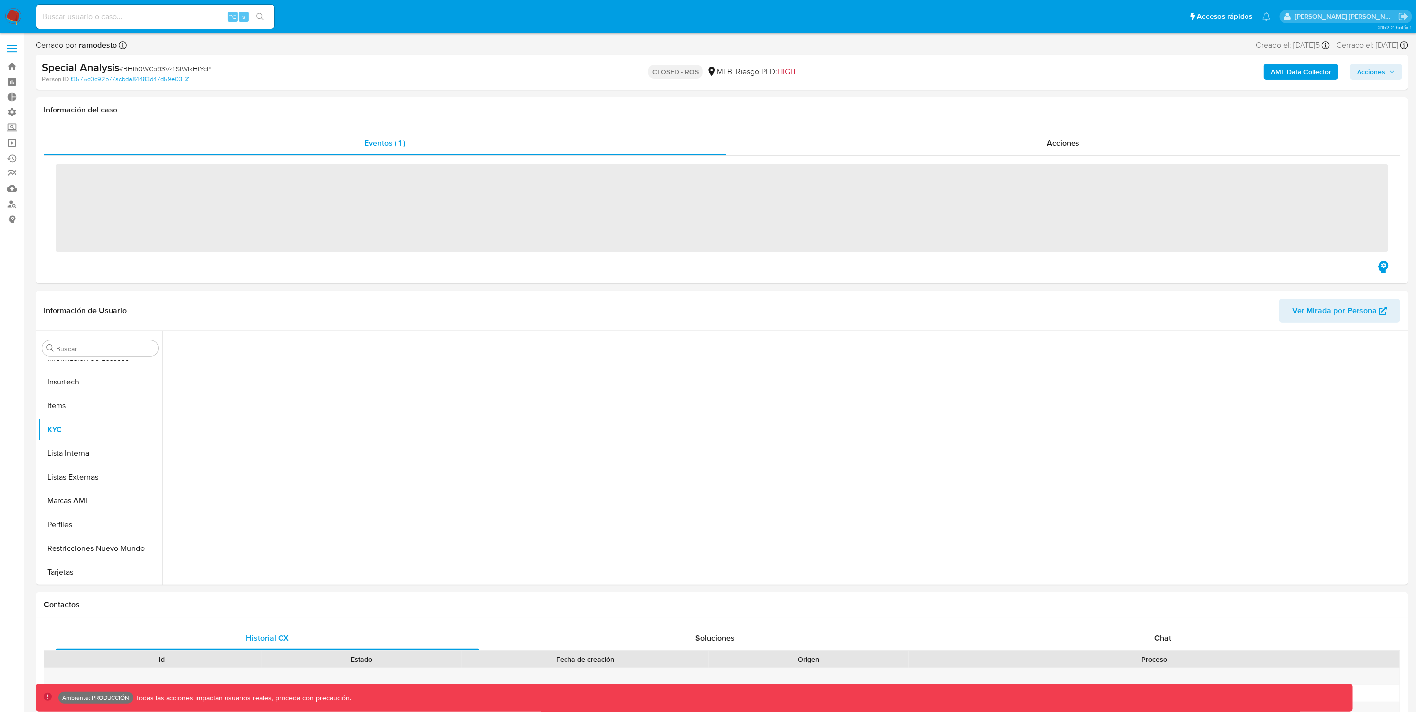
select select "10"
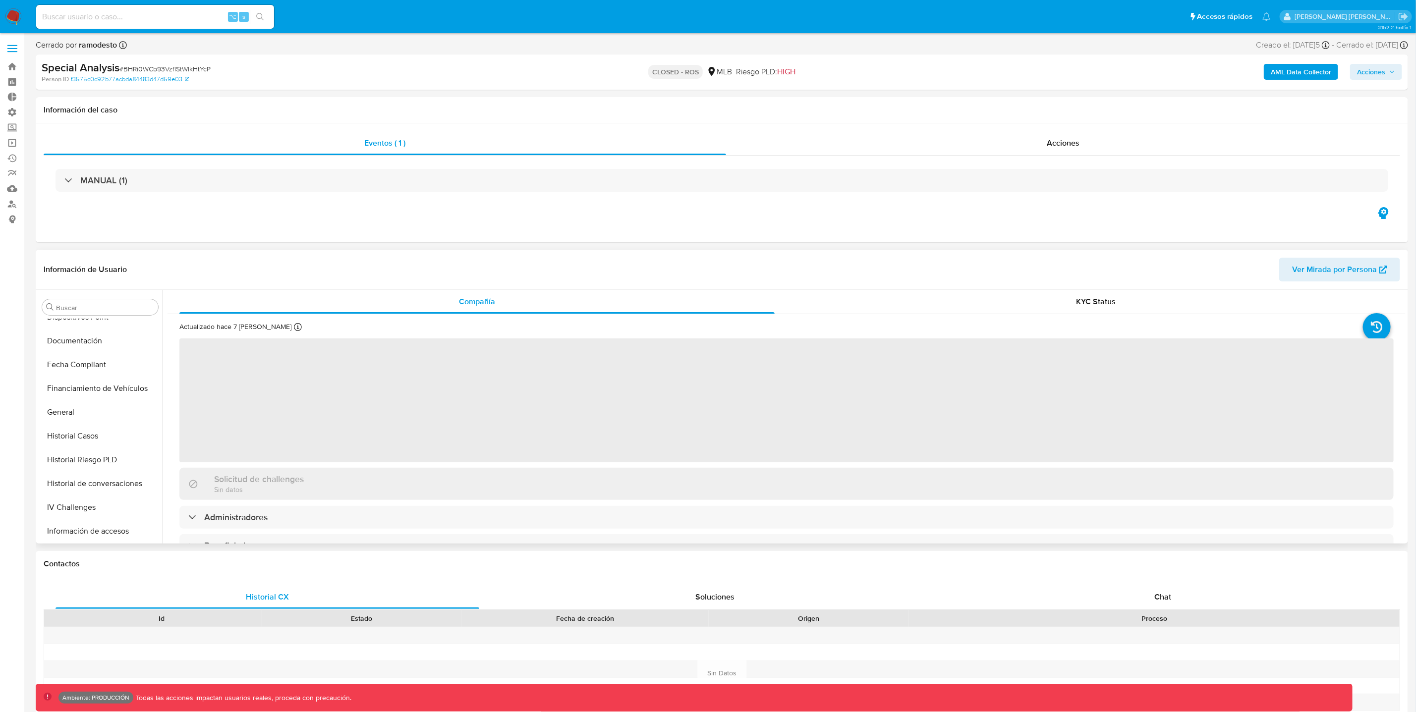
scroll to position [0, 0]
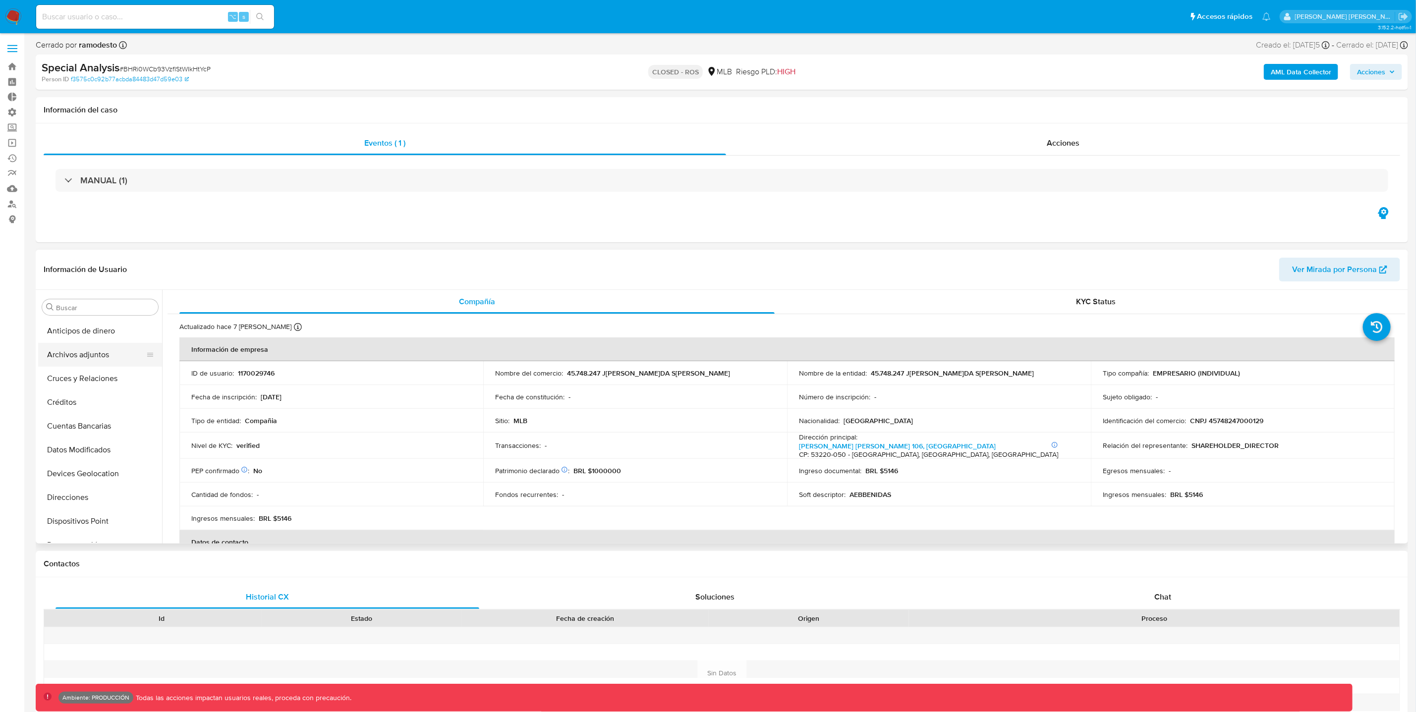
click at [82, 352] on button "Archivos adjuntos" at bounding box center [96, 355] width 116 height 24
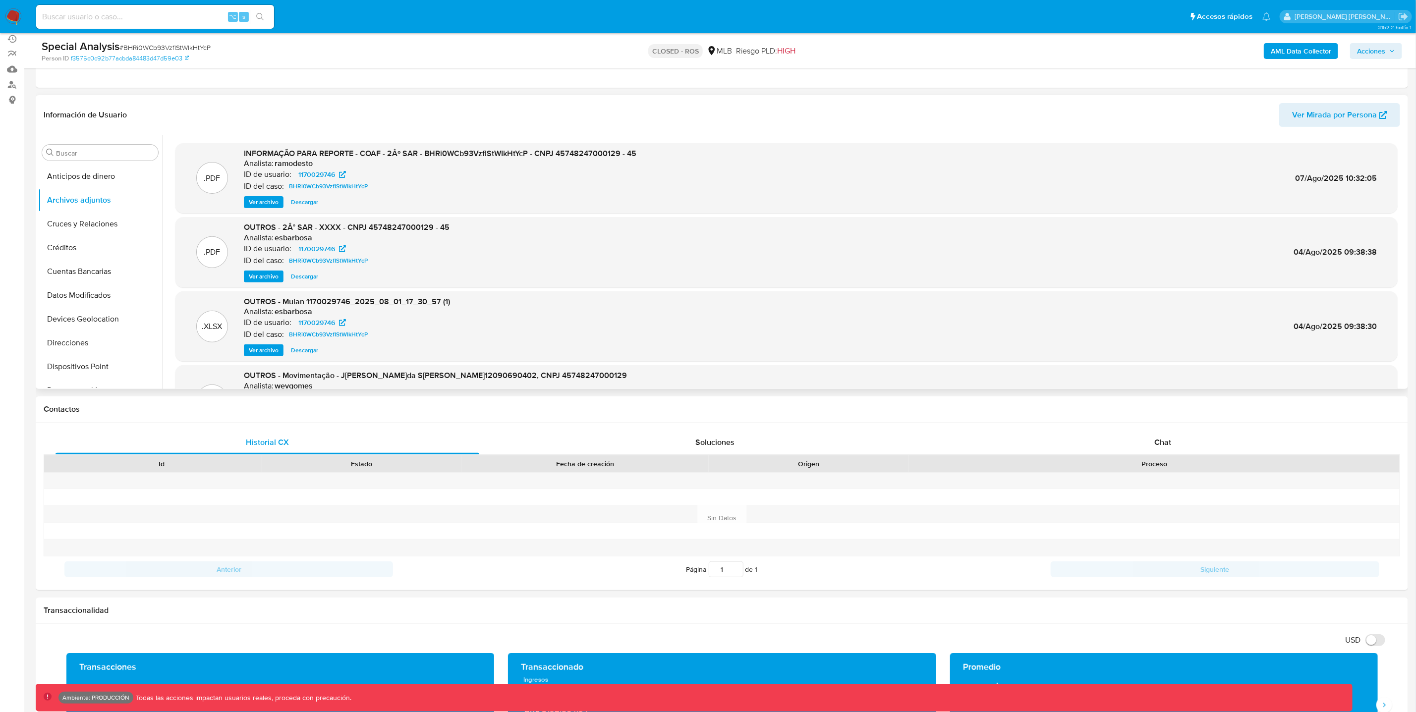
click at [265, 203] on span "Ver archivo" at bounding box center [264, 202] width 30 height 10
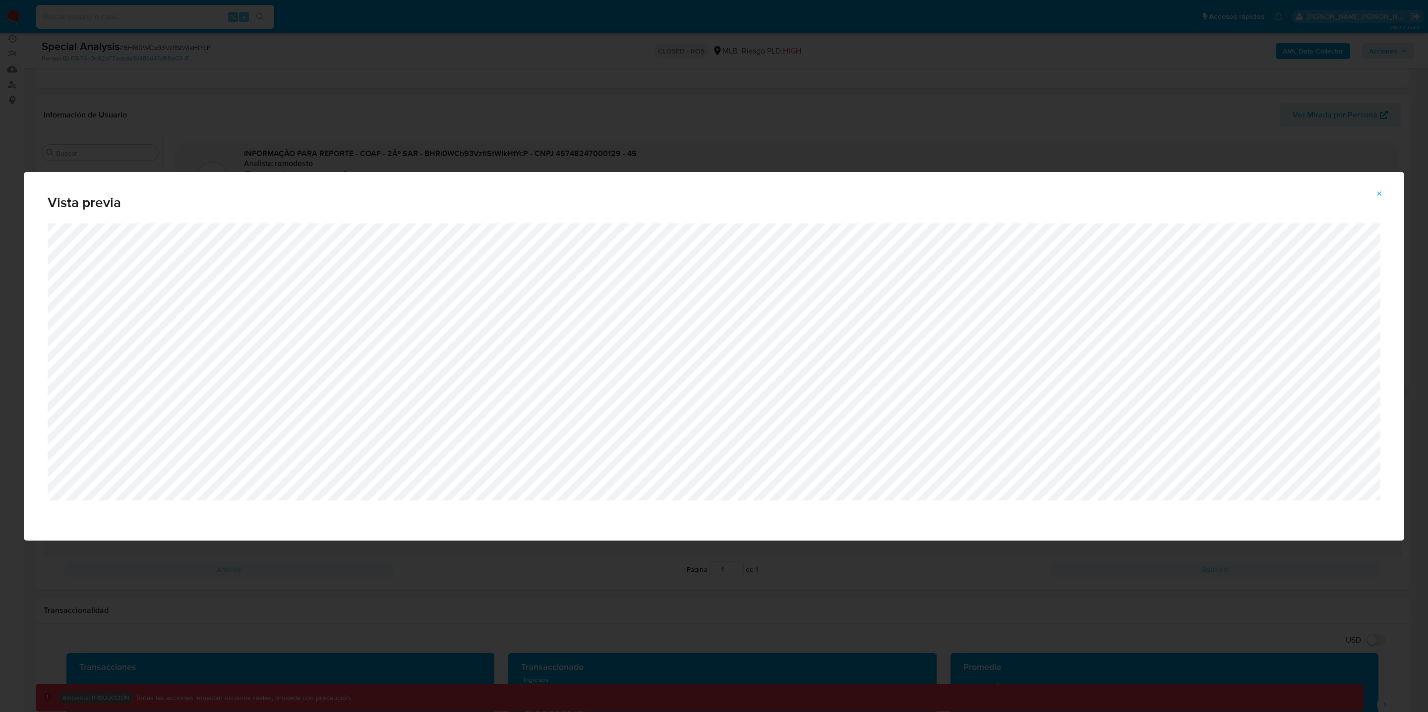
click at [1382, 193] on icon "Attachment preview" at bounding box center [1379, 194] width 8 height 8
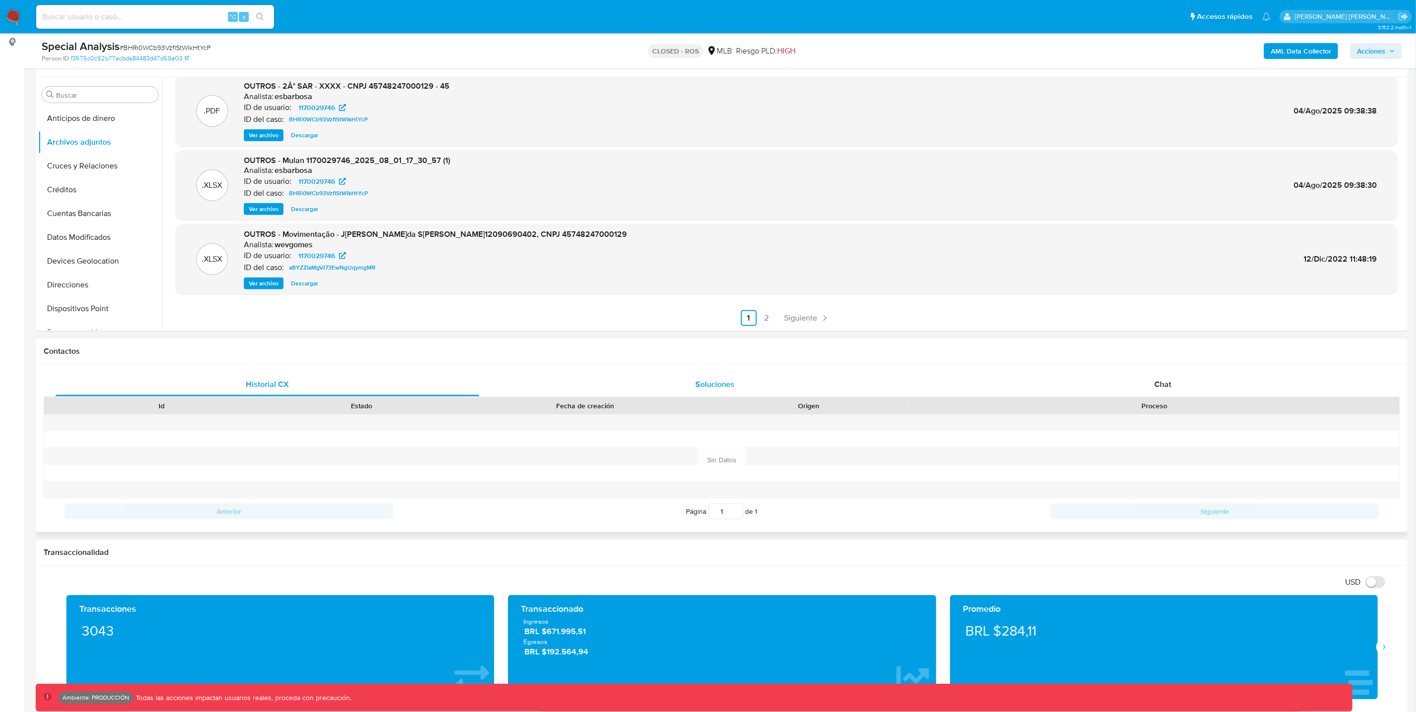
scroll to position [188, 0]
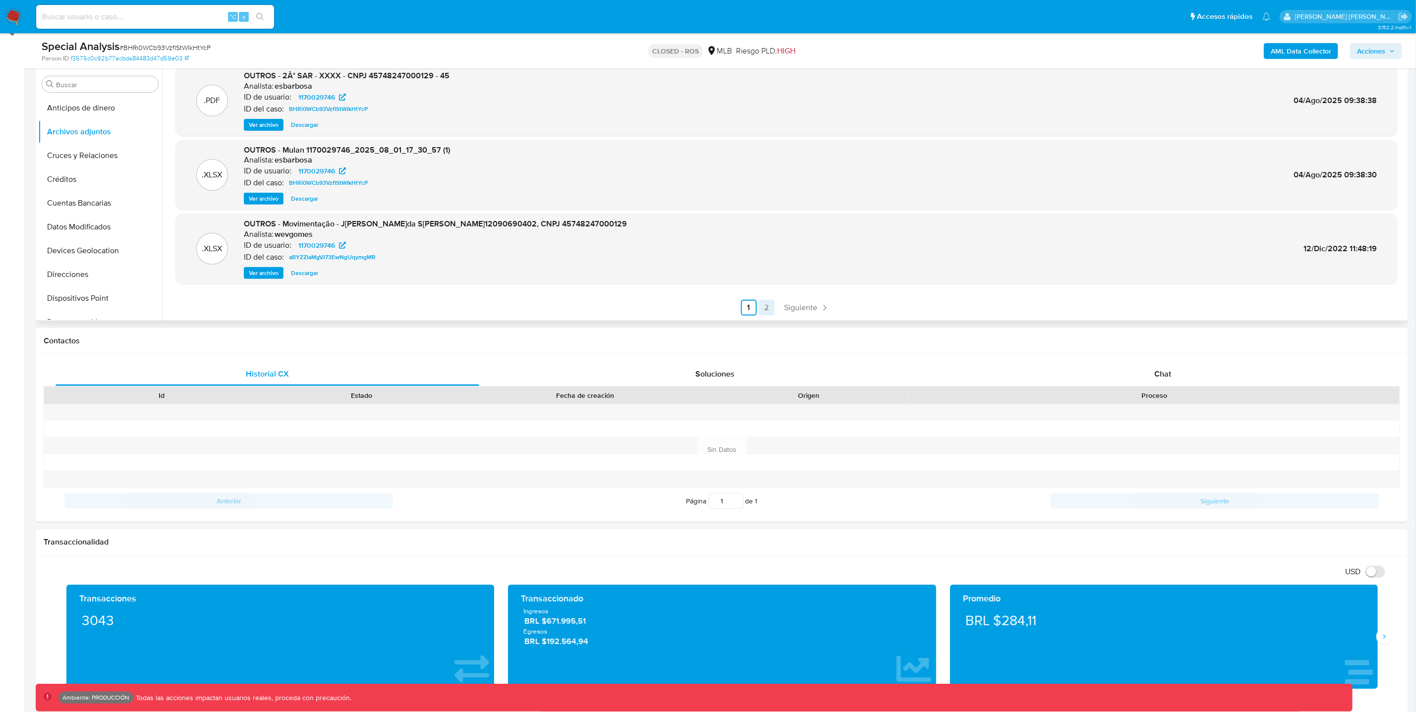
click at [765, 310] on link "2" at bounding box center [767, 308] width 16 height 16
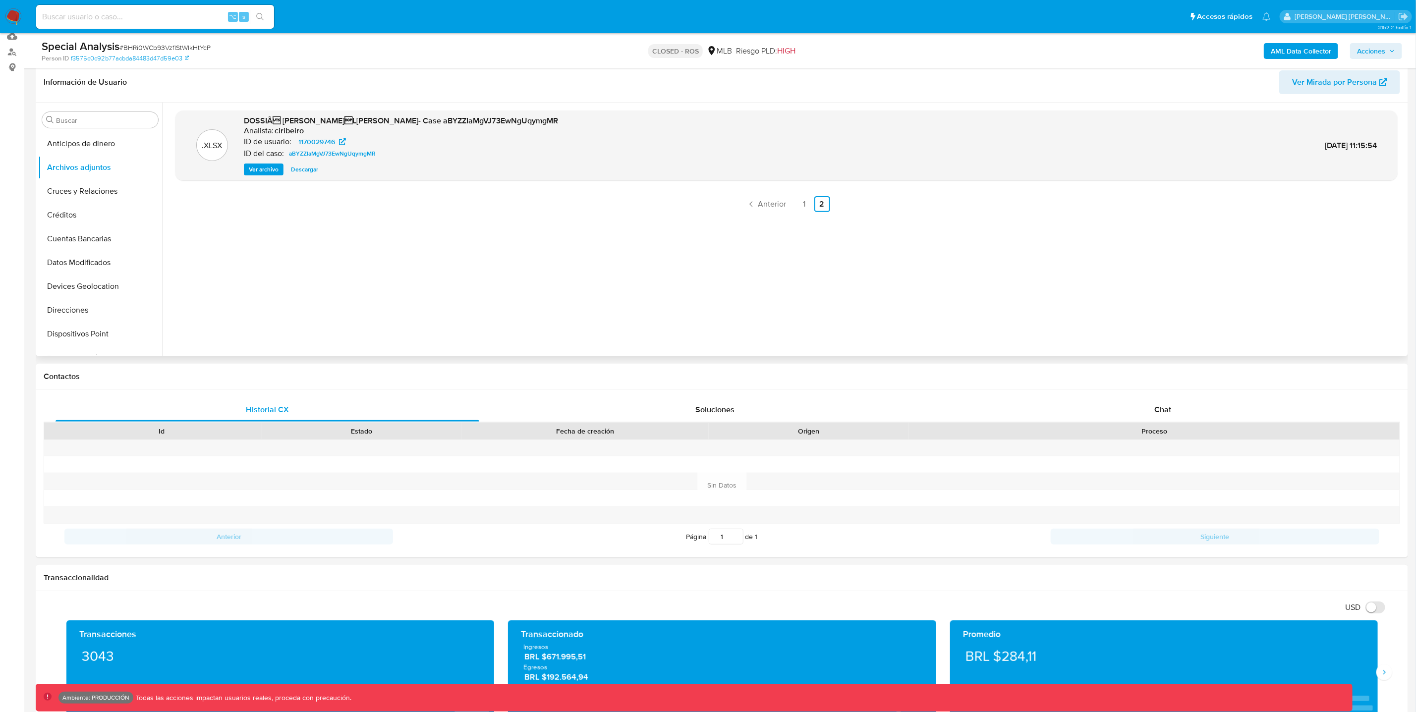
scroll to position [0, 0]
